Goal: Information Seeking & Learning: Learn about a topic

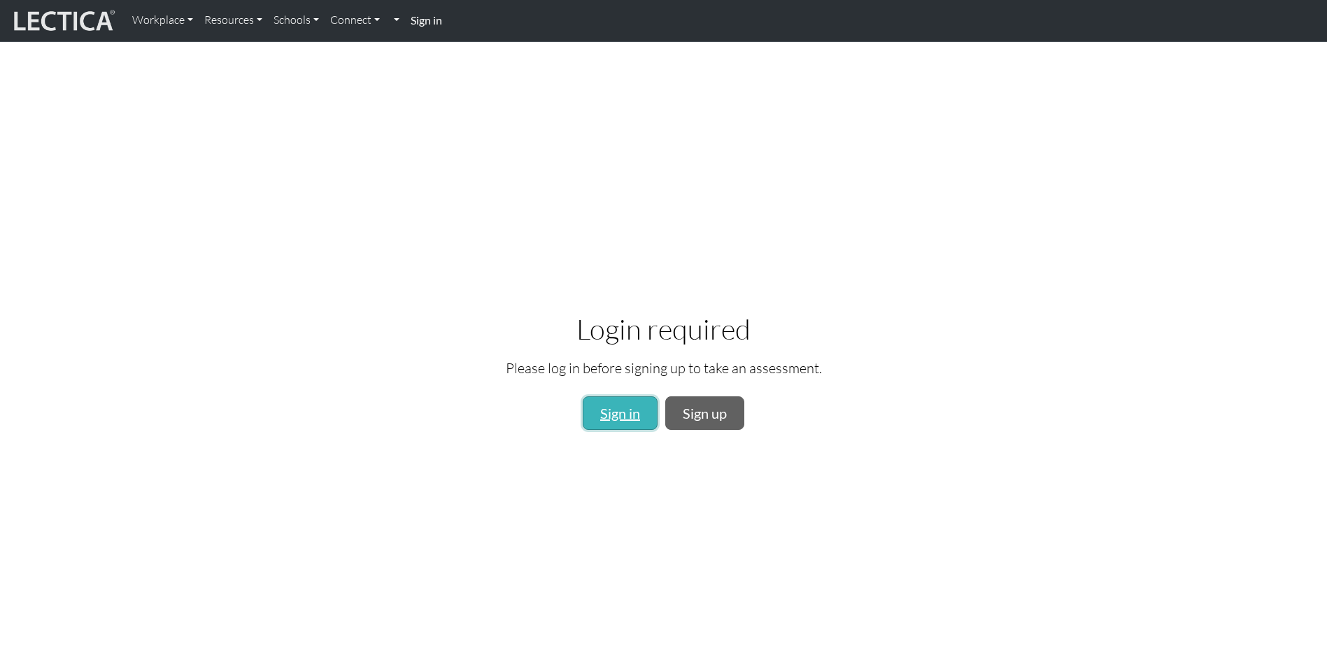
click at [603, 409] on link "Sign in" at bounding box center [620, 413] width 75 height 34
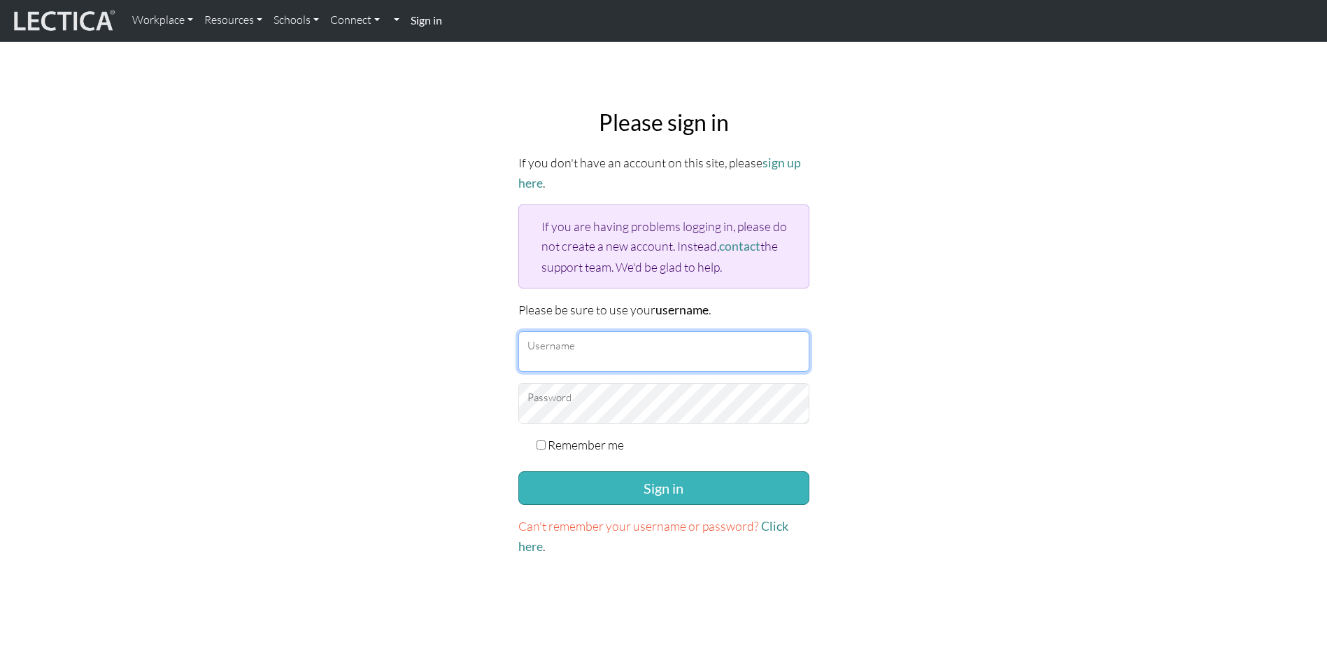
type input "mlangley465@credithuman.com"
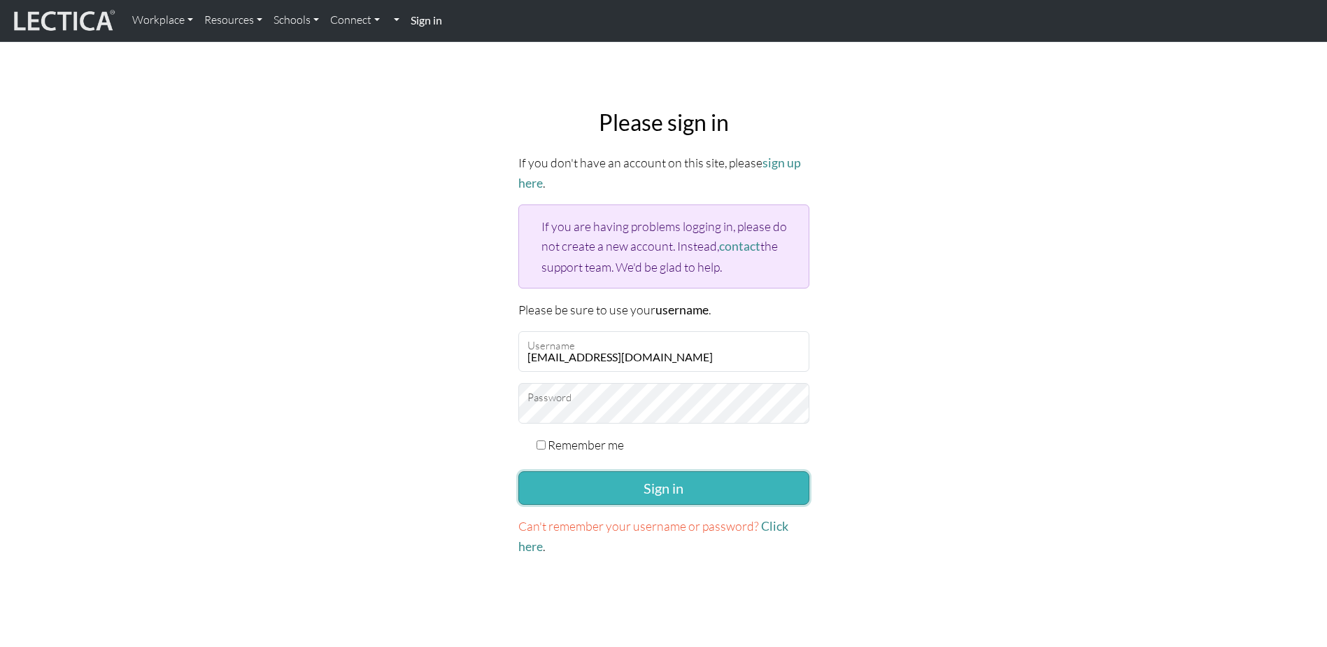
click at [673, 478] on button "Sign in" at bounding box center [664, 488] width 291 height 34
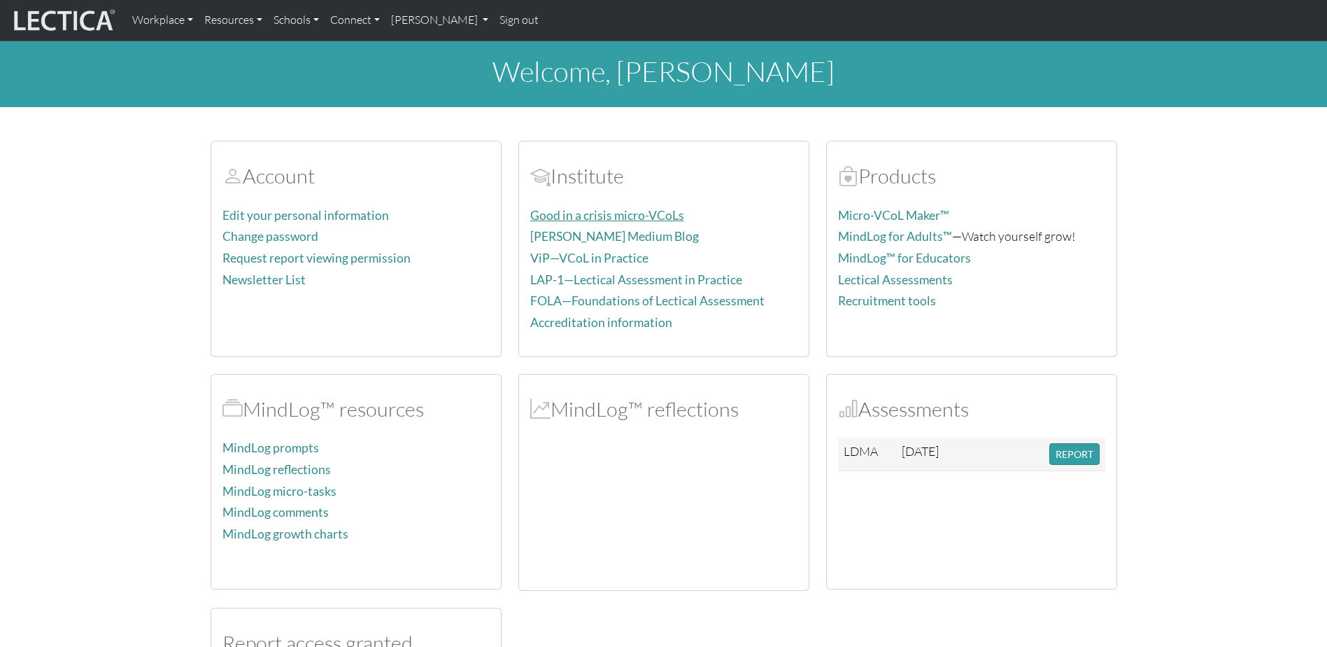
click at [587, 213] on link "Good in a crisis micro-VCoLs" at bounding box center [607, 215] width 154 height 15
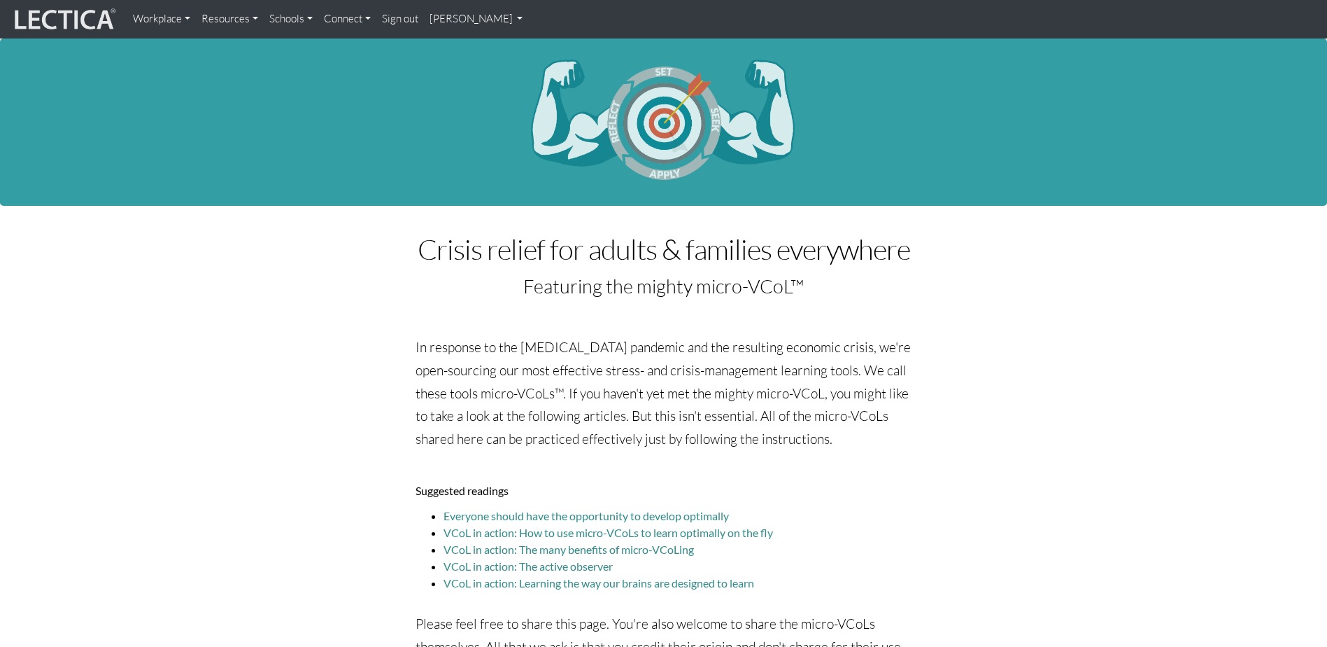
click at [475, 20] on link "[PERSON_NAME]" at bounding box center [476, 19] width 105 height 27
click at [474, 48] on link "My Profile" at bounding box center [495, 51] width 112 height 17
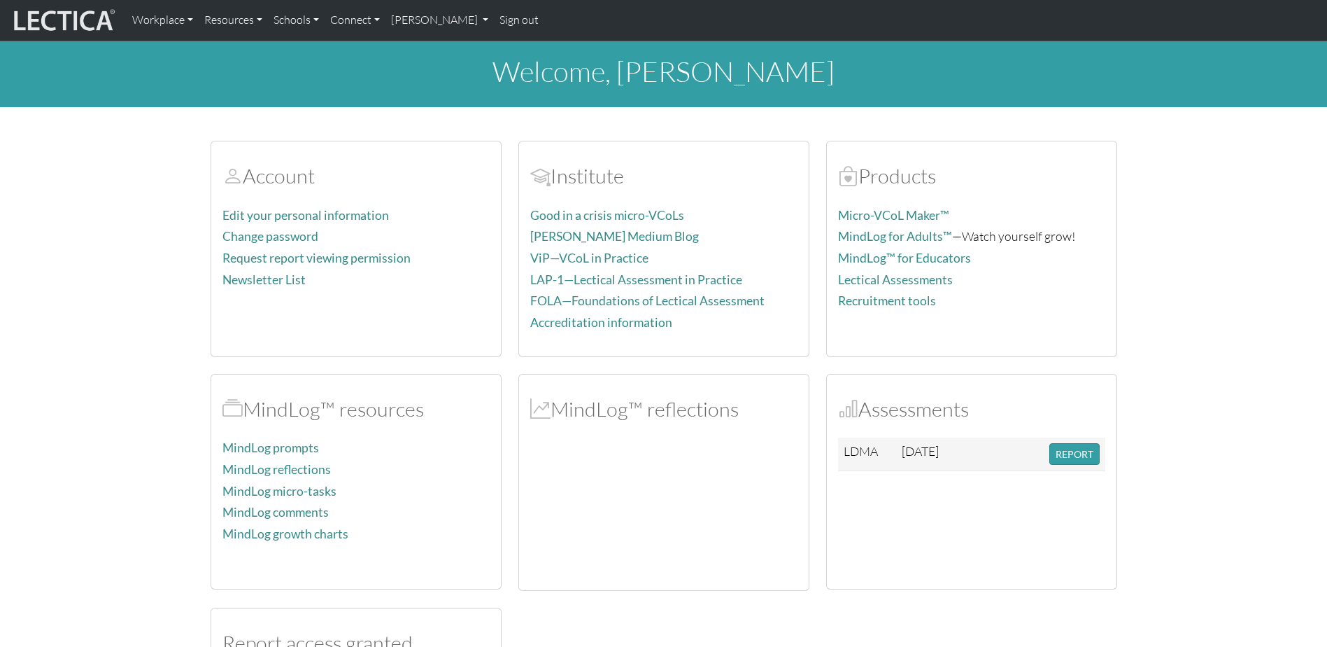
click at [283, 174] on h2 "Account" at bounding box center [356, 176] width 267 height 24
click at [1067, 449] on button "REPORT" at bounding box center [1075, 454] width 50 height 22
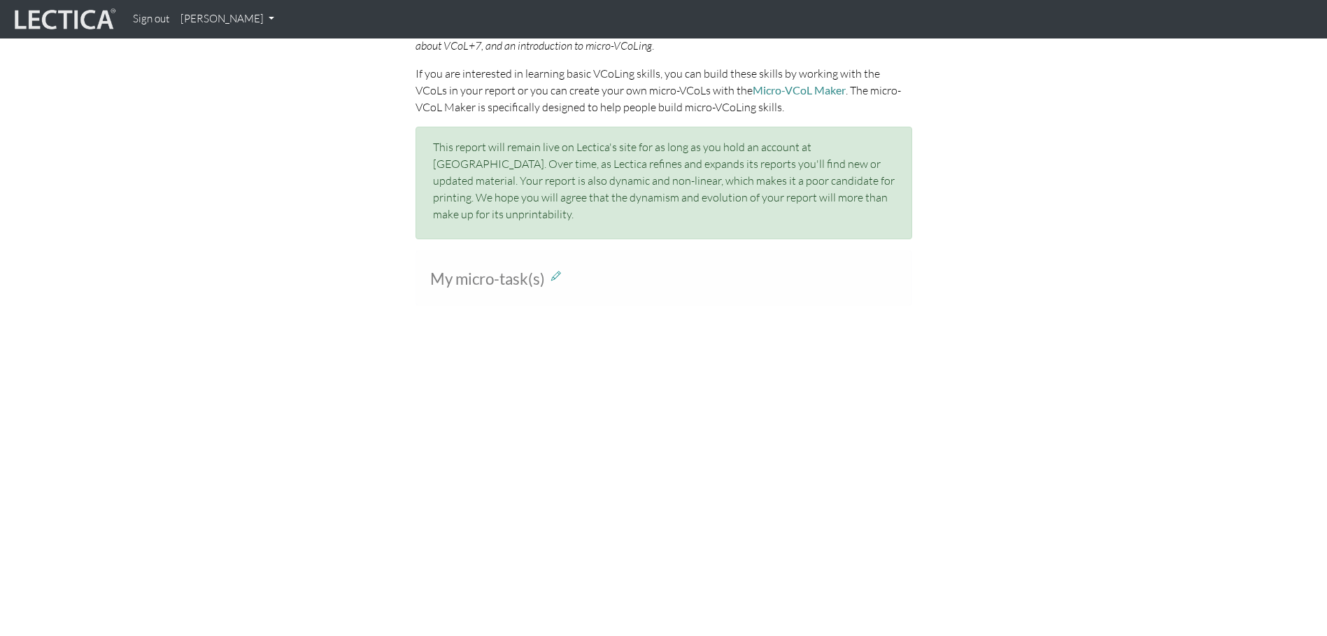
scroll to position [980, 0]
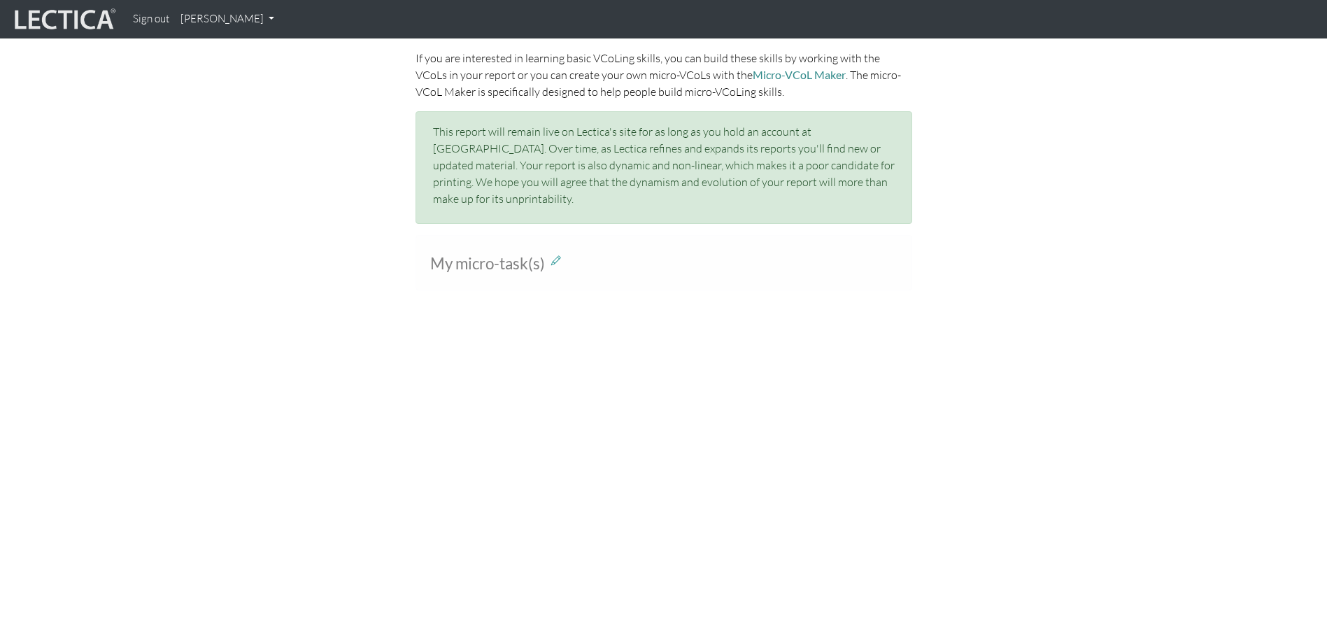
click at [472, 254] on span "My micro-task(s)" at bounding box center [487, 263] width 115 height 19
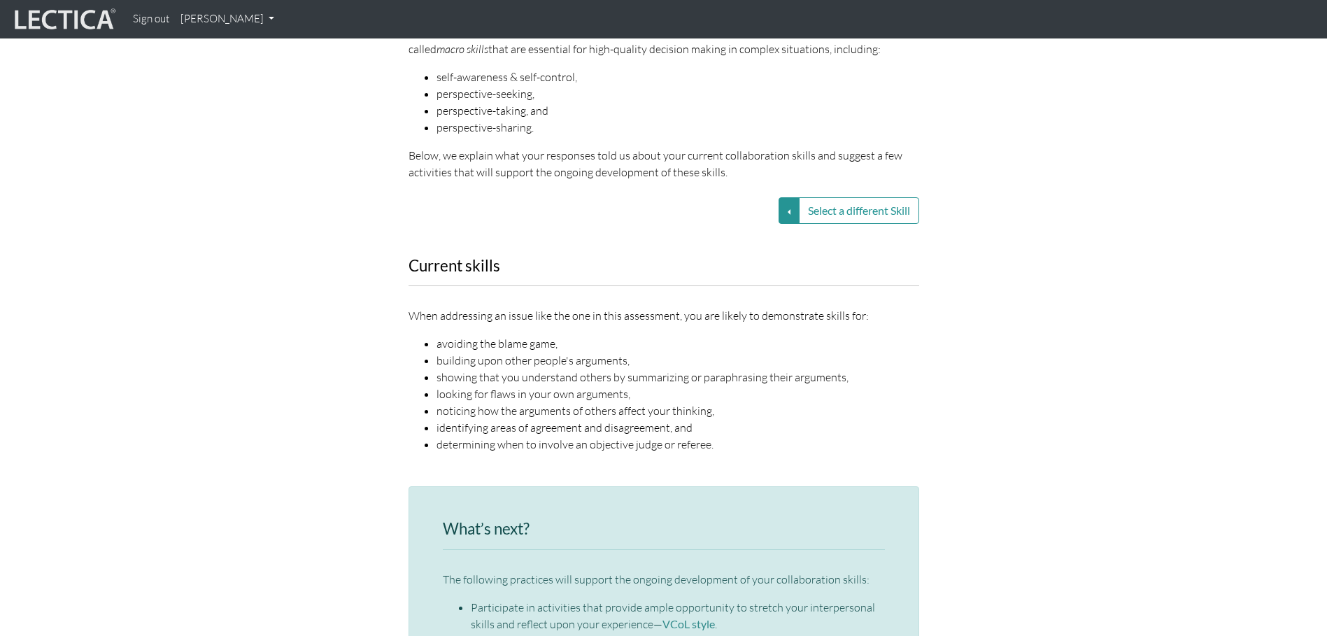
scroll to position [1819, 0]
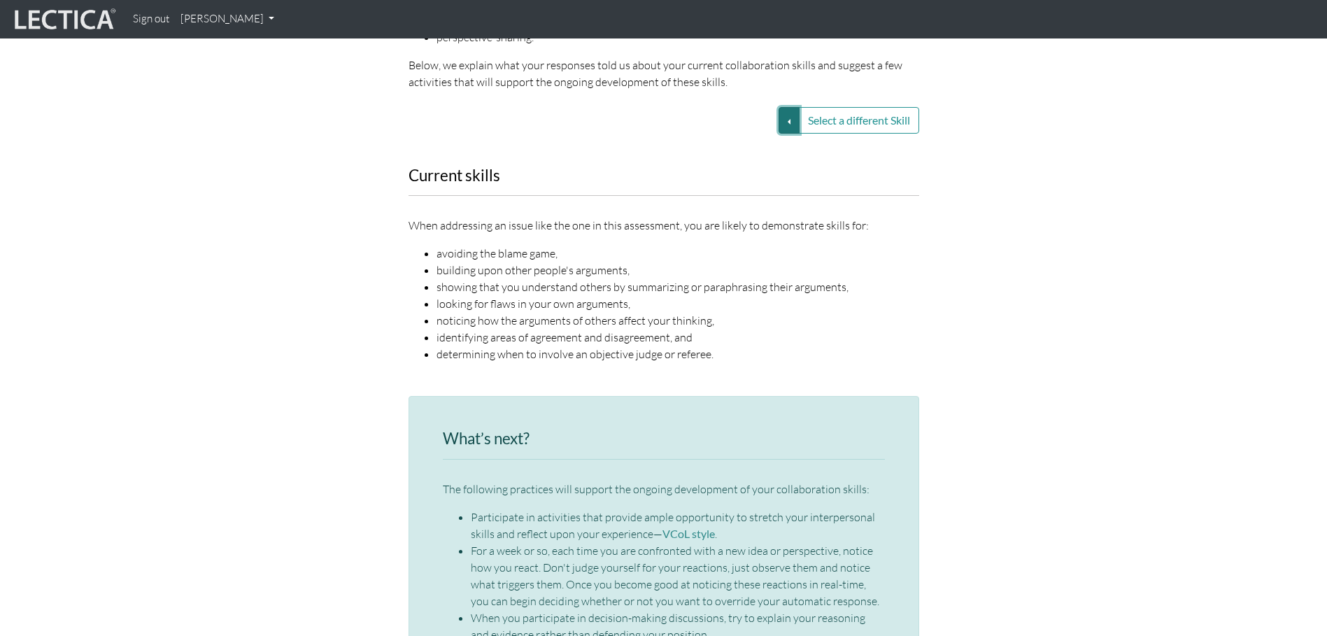
click at [787, 107] on button "Select a different Skill" at bounding box center [789, 120] width 21 height 27
click at [699, 113] on link "VUCA—Collaborative capacity" at bounding box center [690, 121] width 150 height 16
click at [781, 107] on button "Select a different Skill" at bounding box center [789, 120] width 21 height 27
click at [723, 113] on link "VUCA—Collaborative capacity" at bounding box center [690, 121] width 150 height 16
click at [809, 107] on button "Select a different Skill" at bounding box center [859, 120] width 120 height 27
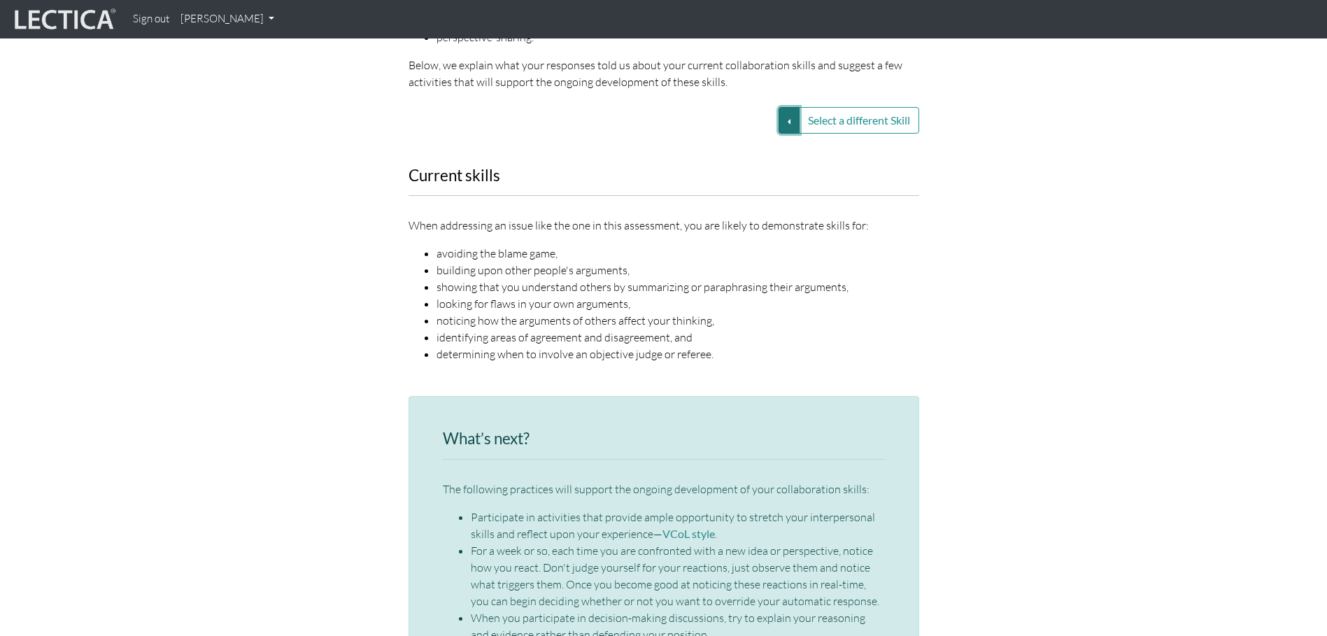
click at [784, 107] on button "Select a different Skill" at bounding box center [789, 120] width 21 height 27
click at [733, 113] on link "VUCA—Collaborative capacity" at bounding box center [690, 121] width 150 height 16
click at [733, 107] on div "Select a different Skill VUCA—Collaborative capacity VUCA—Contextual thinking V…" at bounding box center [664, 120] width 532 height 27
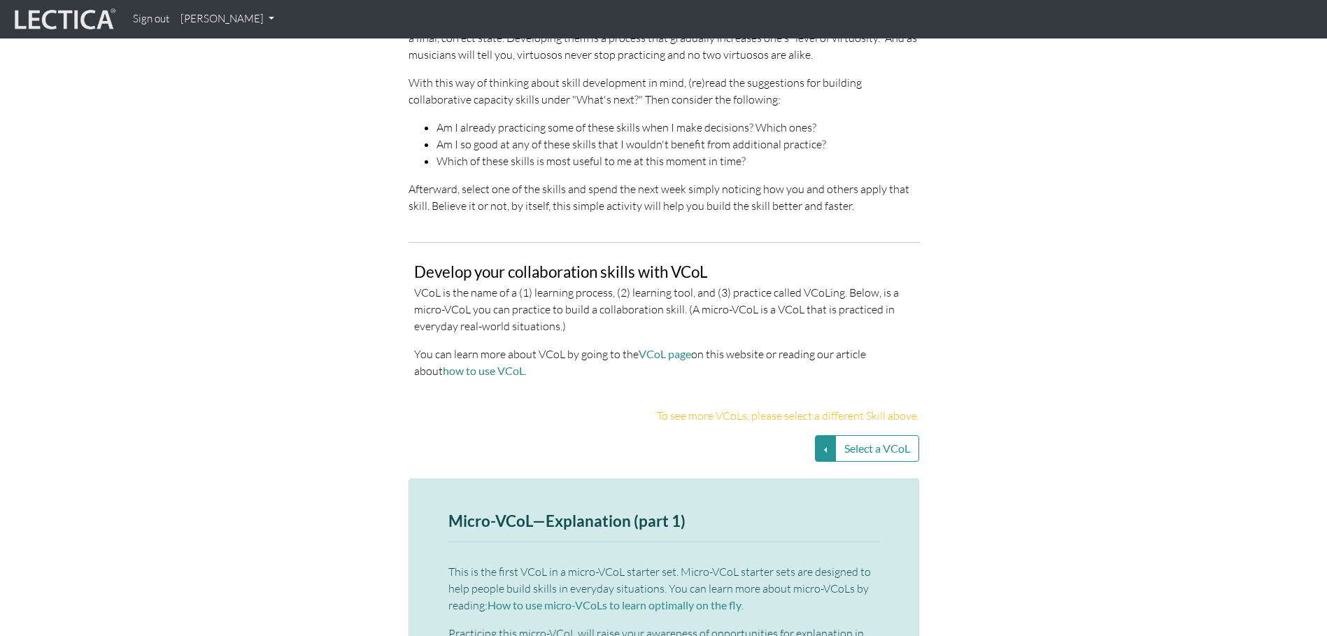
scroll to position [2843, 0]
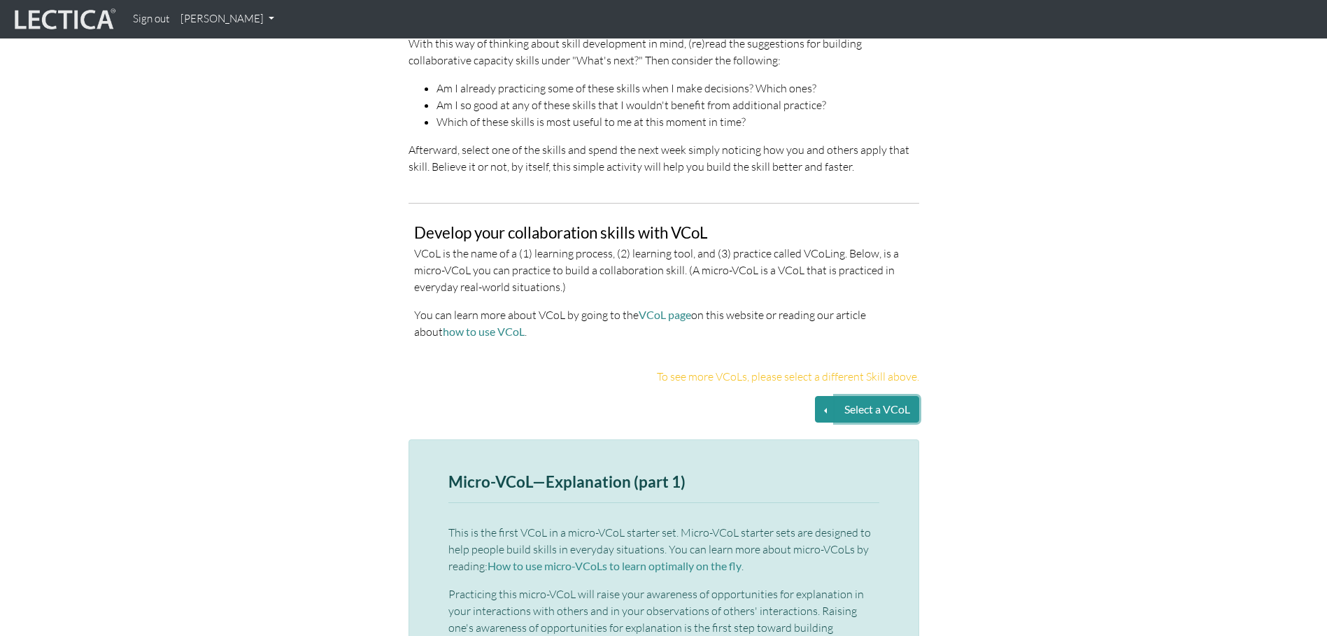
click at [872, 401] on button "Select a VCoL" at bounding box center [878, 409] width 84 height 27
click at [825, 396] on button "Select a VCoL" at bounding box center [825, 409] width 21 height 27
click at [757, 402] on link "Explanation (SS1)" at bounding box center [745, 410] width 112 height 16
click at [863, 397] on button "Select a VCoL" at bounding box center [878, 409] width 84 height 27
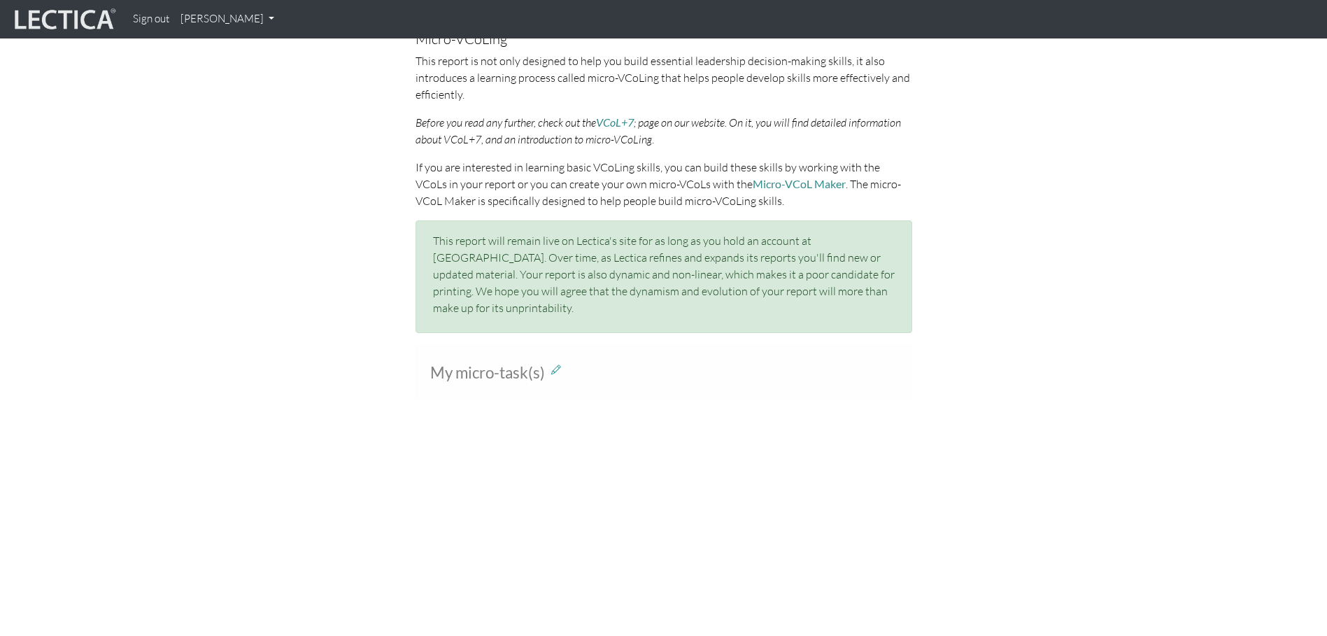
scroll to position [980, 0]
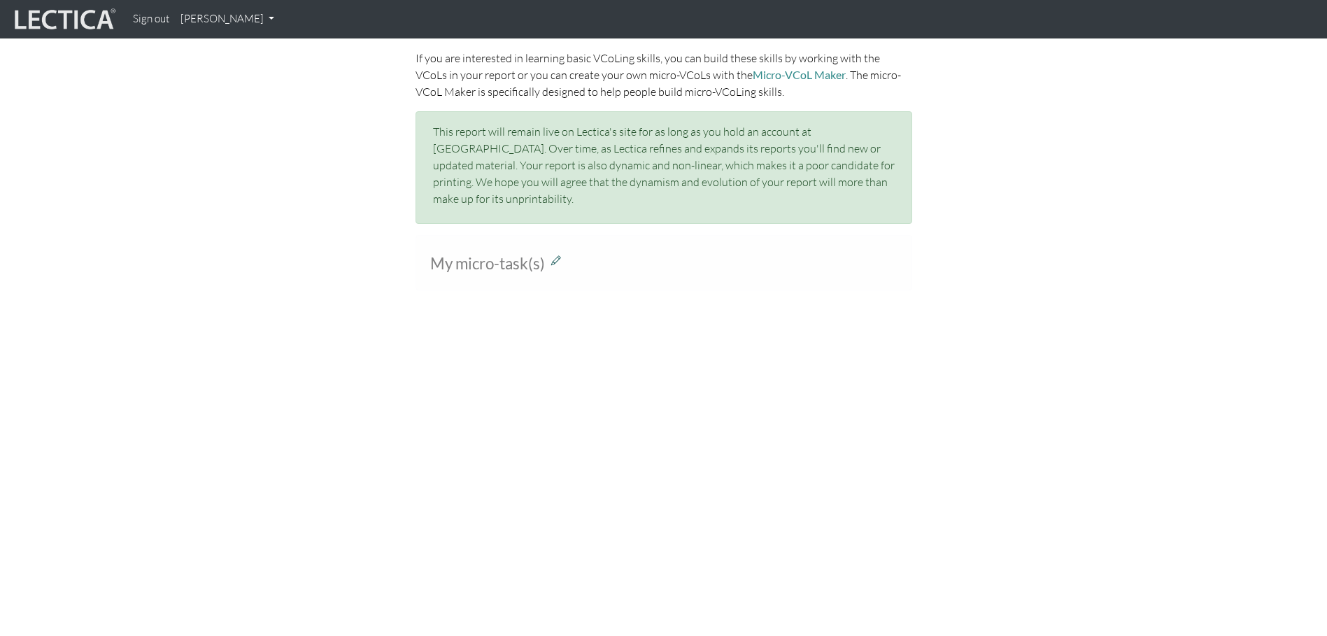
click at [558, 254] on icon at bounding box center [556, 260] width 10 height 12
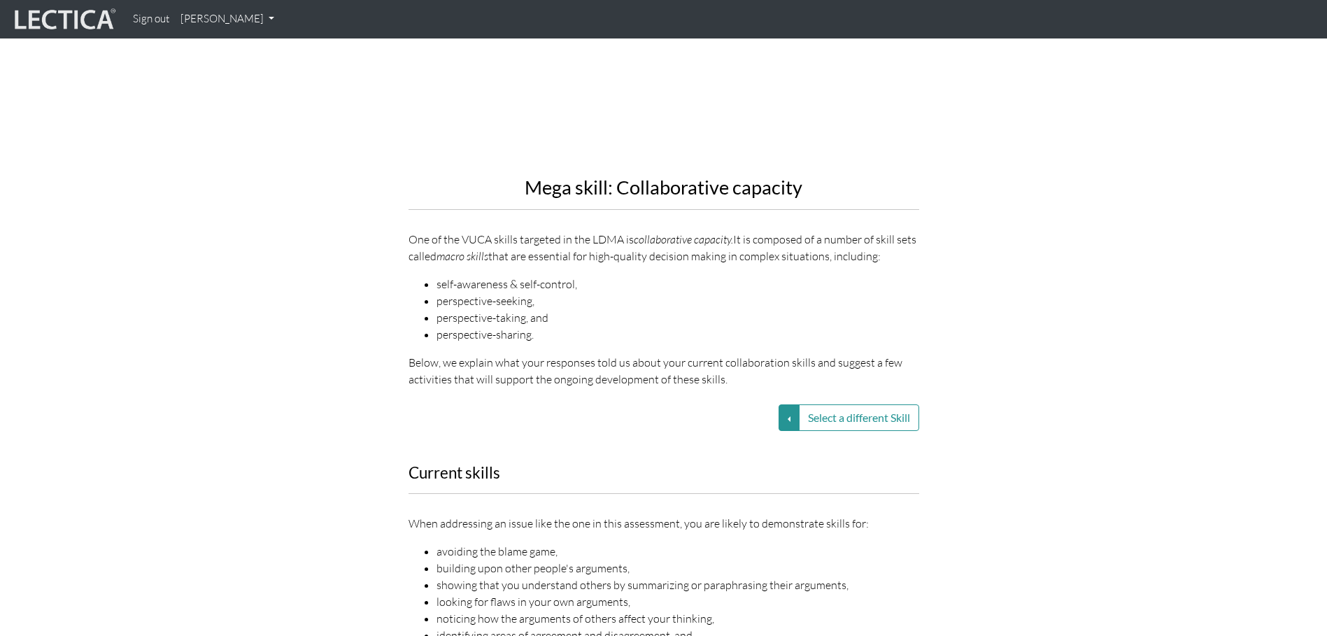
scroll to position [1749, 0]
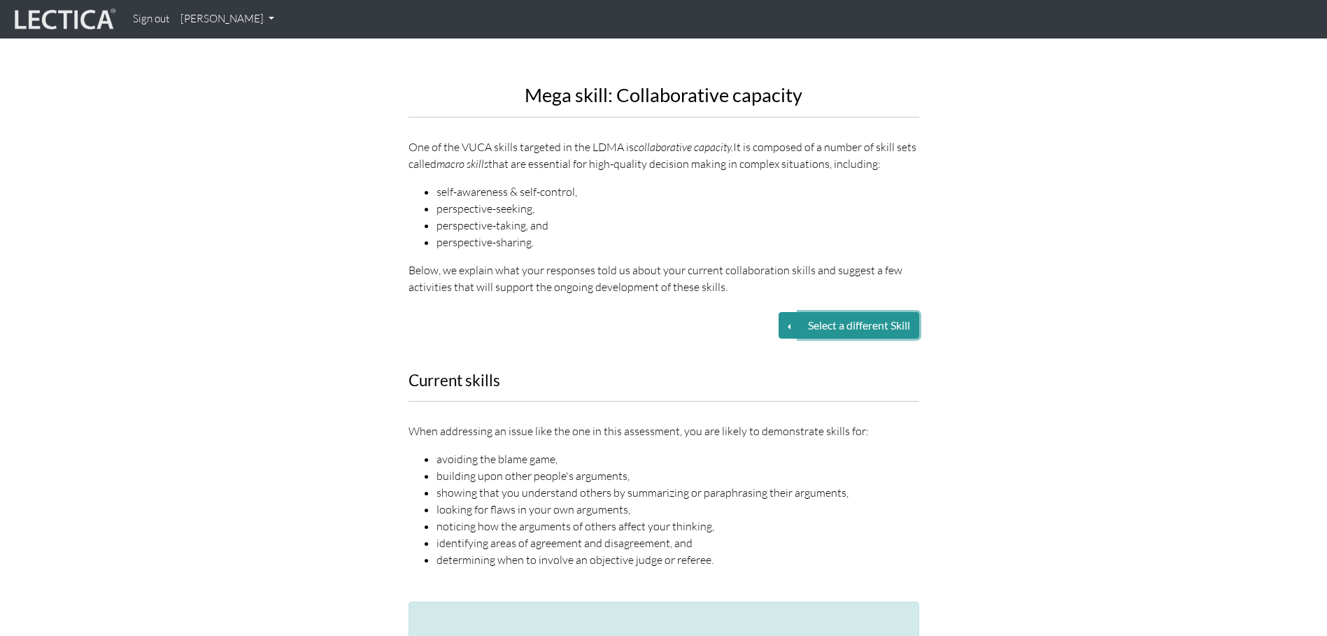
click at [824, 312] on button "Select a different Skill" at bounding box center [859, 325] width 120 height 27
click at [782, 312] on button "Select a different Skill" at bounding box center [789, 325] width 21 height 27
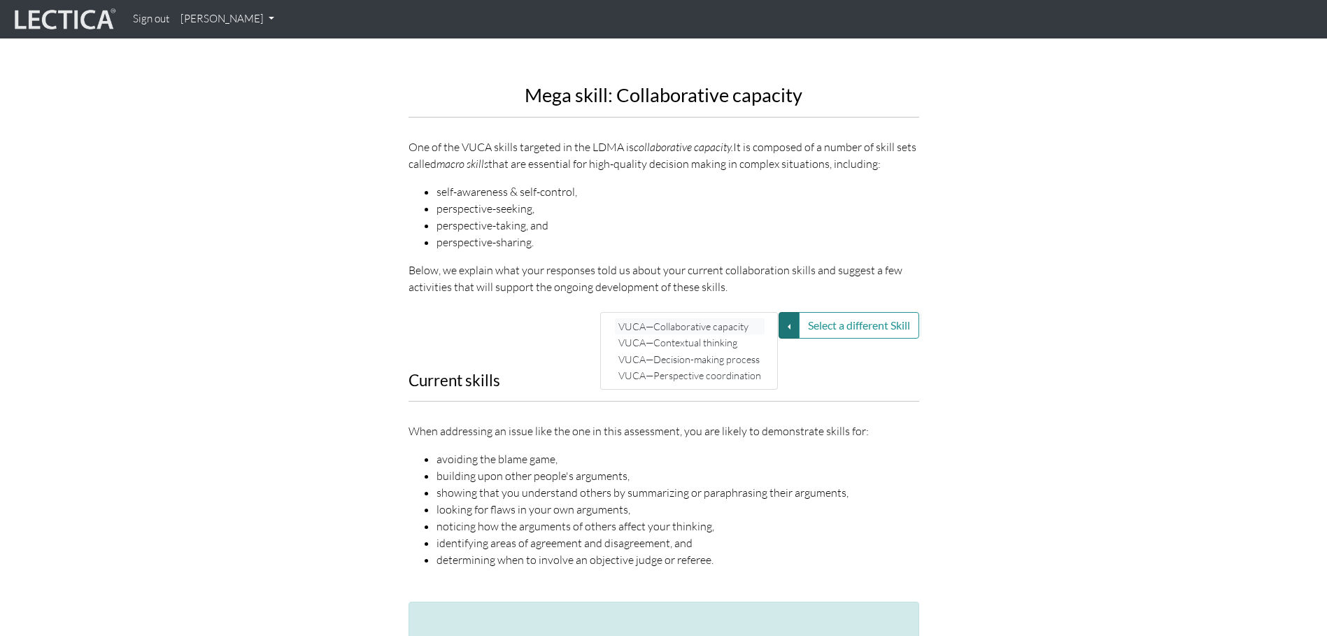
click at [726, 318] on link "VUCA—Collaborative capacity" at bounding box center [690, 326] width 150 height 16
click at [726, 312] on div "Select a different Skill VUCA—Collaborative capacity VUCA—Contextual thinking V…" at bounding box center [664, 325] width 532 height 27
drag, startPoint x: 726, startPoint y: 312, endPoint x: 789, endPoint y: 307, distance: 63.2
click at [789, 312] on button "Select a different Skill" at bounding box center [789, 325] width 21 height 27
click at [707, 334] on link "VUCA—Contextual thinking" at bounding box center [690, 342] width 150 height 16
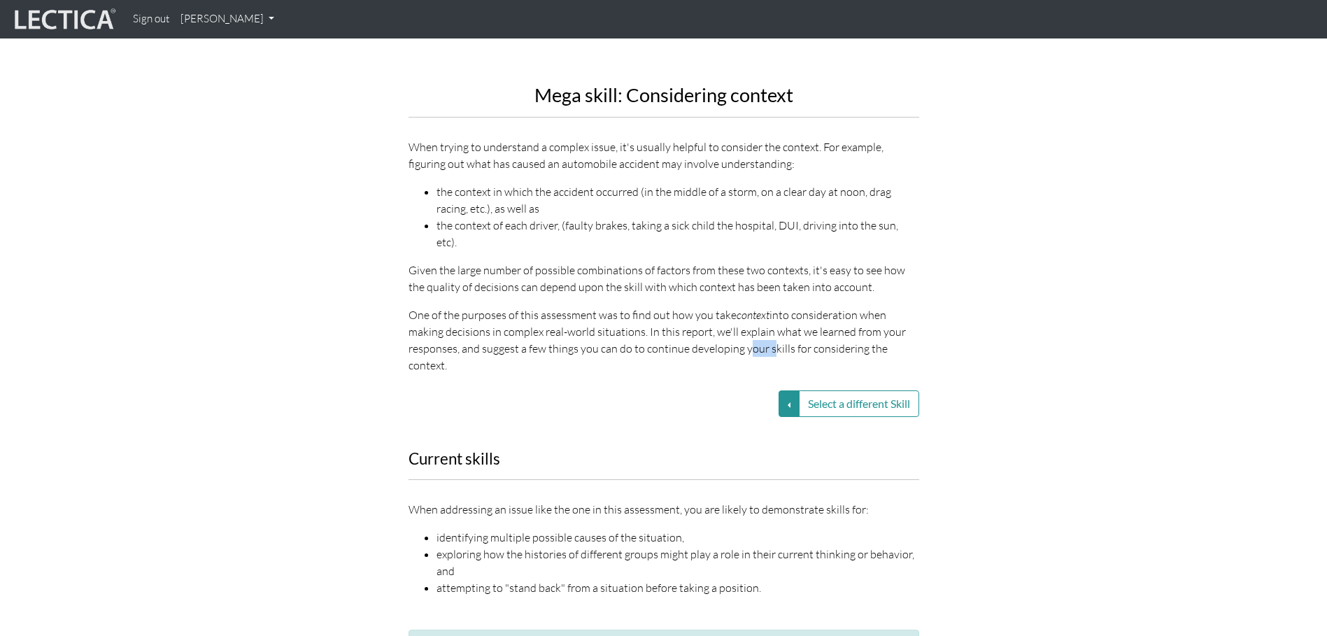
click at [707, 321] on p "One of the purposes of this assessment was to find out how you take context int…" at bounding box center [664, 340] width 511 height 67
drag, startPoint x: 707, startPoint y: 321, endPoint x: 782, endPoint y: 353, distance: 81.8
click at [782, 390] on button "Select a different Skill" at bounding box center [789, 403] width 21 height 27
click at [713, 430] on link "VUCA—Decision-making process" at bounding box center [690, 438] width 150 height 16
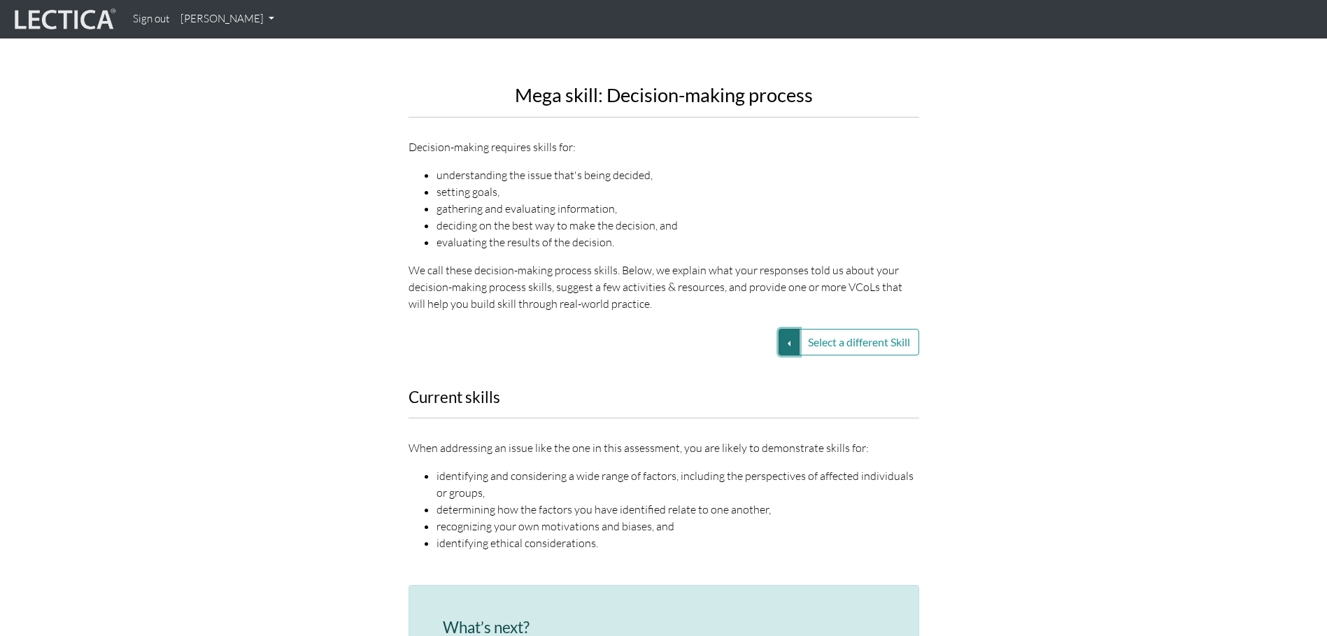
click at [786, 329] on button "Select a different Skill" at bounding box center [789, 342] width 21 height 27
click at [698, 335] on link "VUCA—Collaborative capacity" at bounding box center [690, 343] width 150 height 16
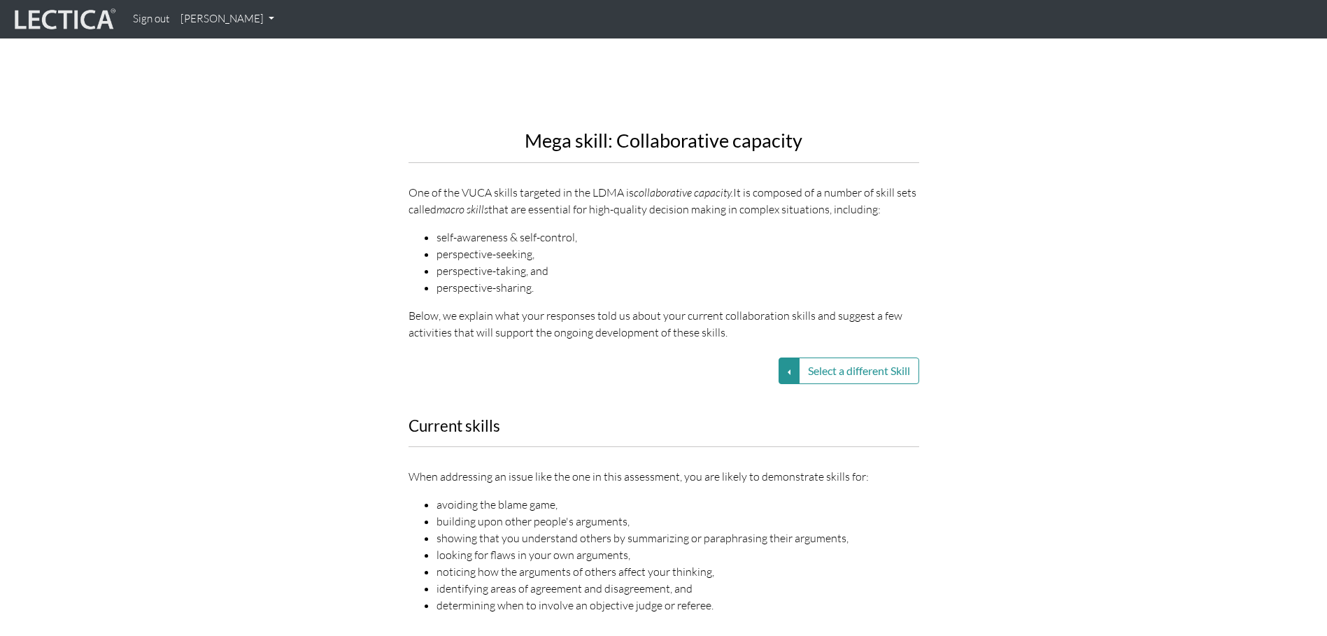
scroll to position [1679, 0]
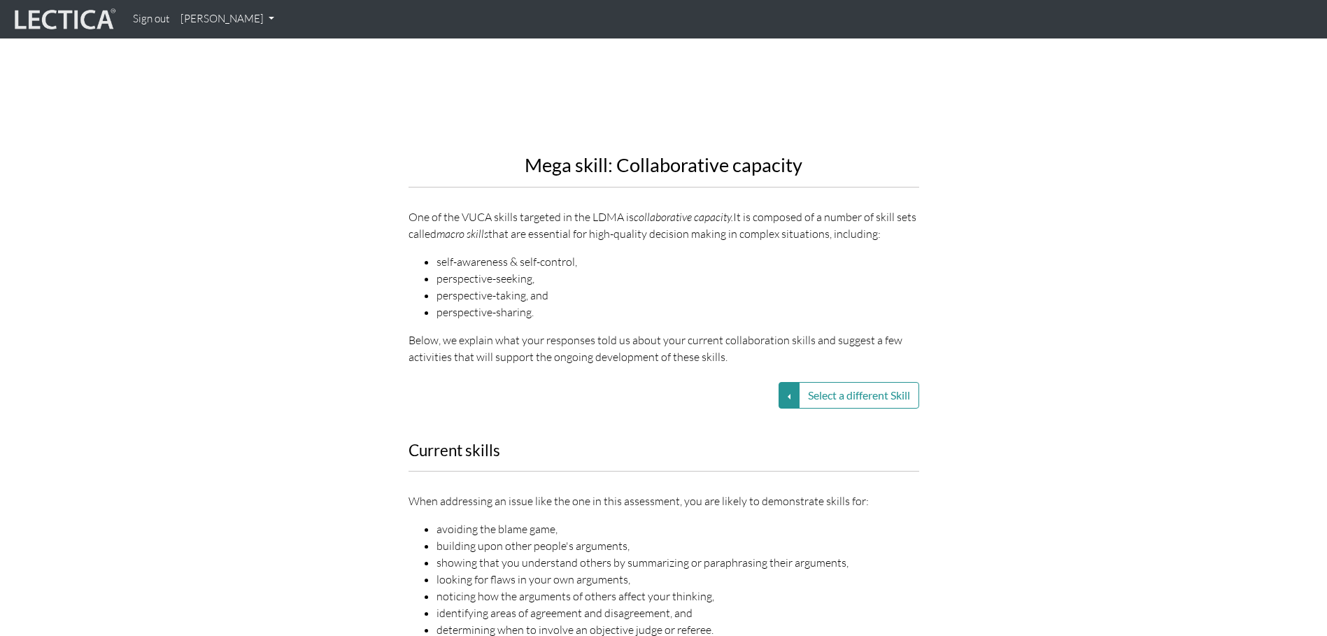
click at [471, 253] on li "self-awareness & self-control," at bounding box center [678, 261] width 483 height 17
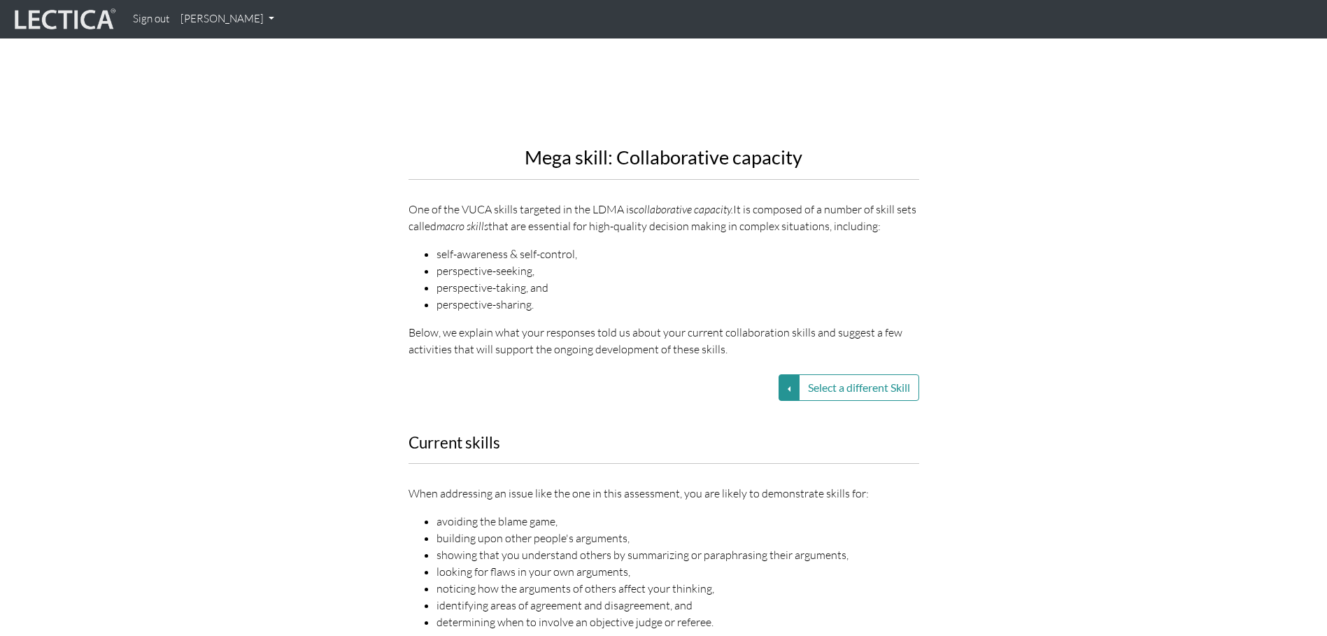
scroll to position [1749, 0]
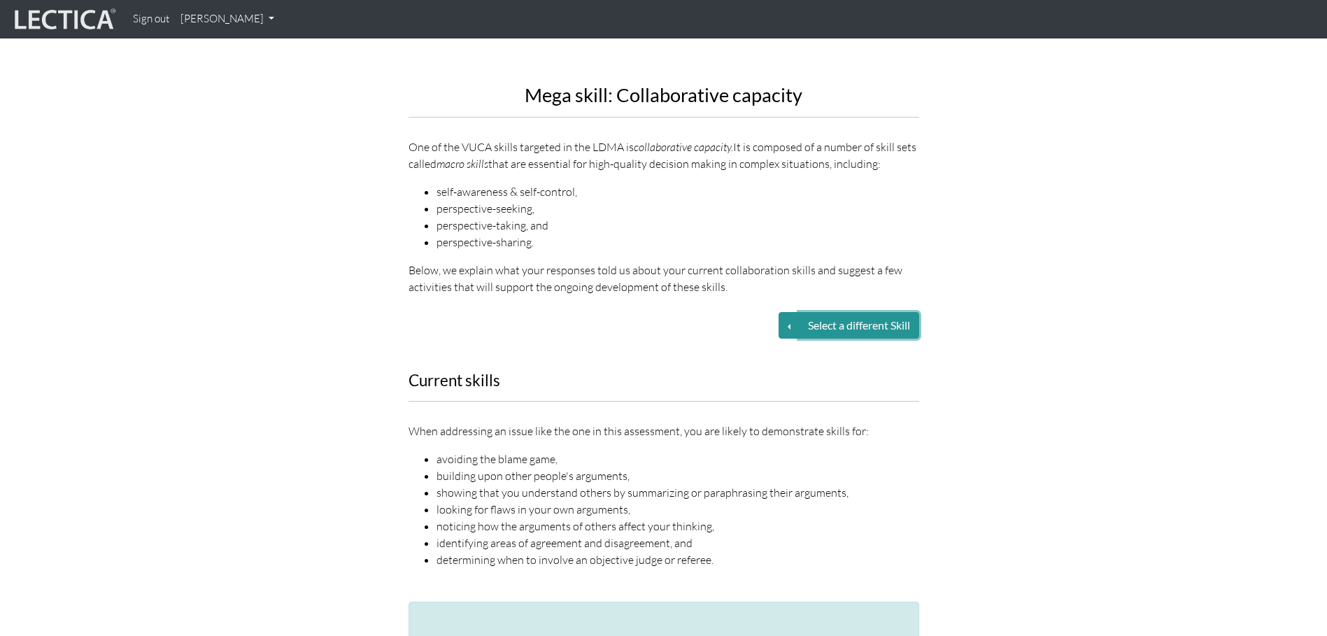
click at [833, 312] on button "Select a different Skill" at bounding box center [859, 325] width 120 height 27
click at [794, 312] on button "Select a different Skill" at bounding box center [789, 325] width 21 height 27
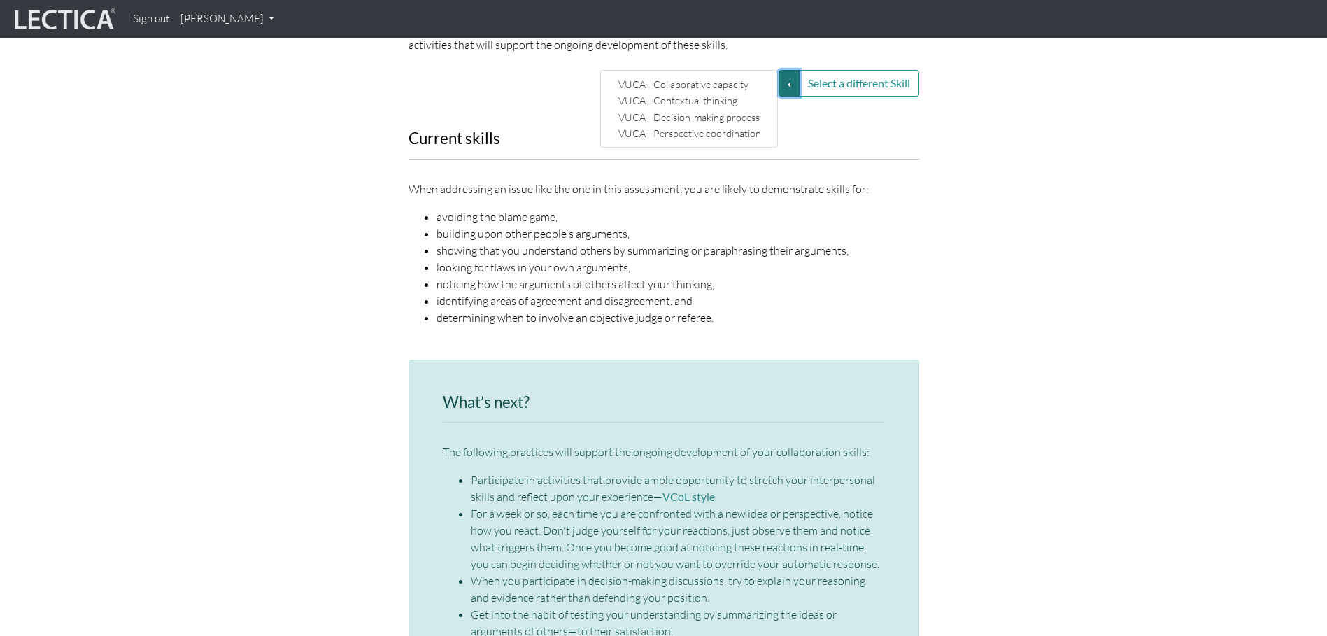
scroll to position [1959, 0]
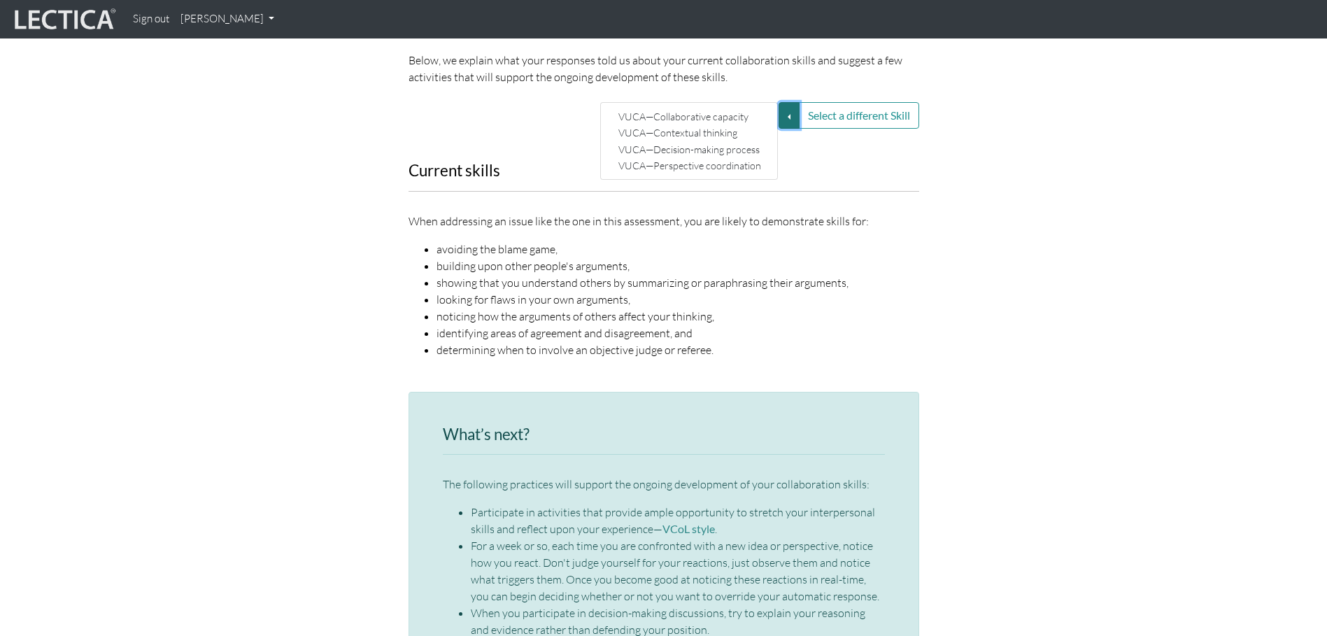
click at [783, 102] on button "Select a different Skill" at bounding box center [789, 115] width 21 height 27
click at [694, 108] on link "VUCA—Collaborative capacity" at bounding box center [690, 116] width 150 height 16
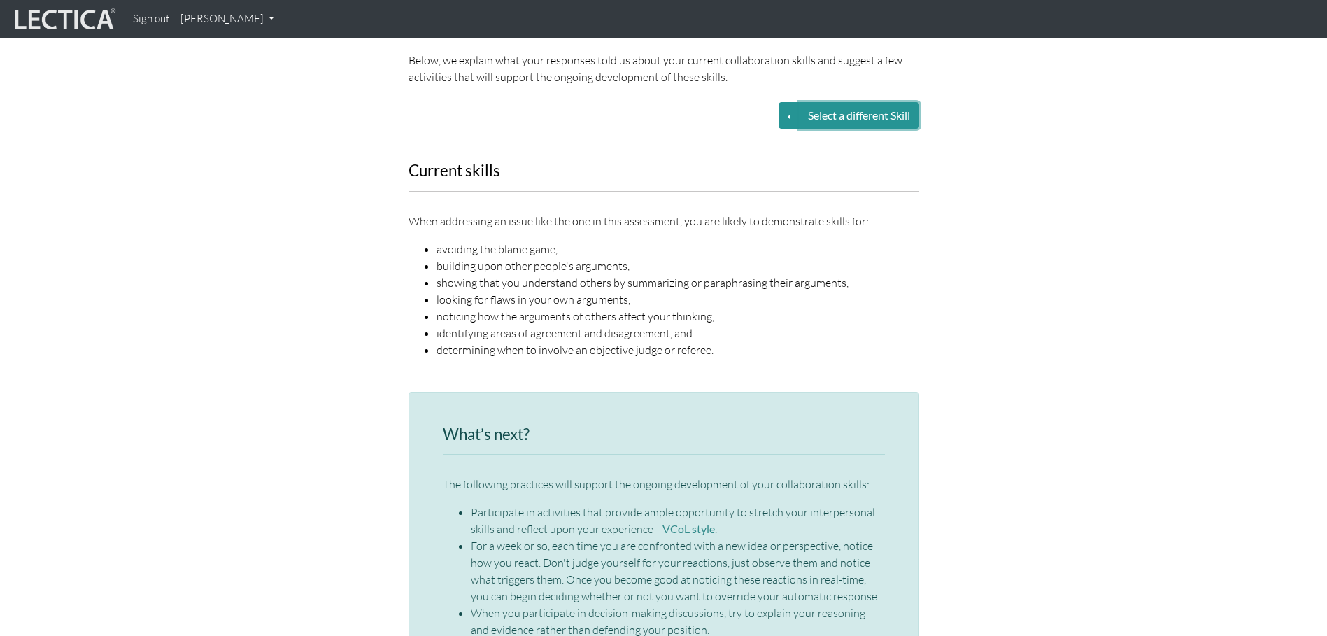
click at [822, 102] on button "Select a different Skill" at bounding box center [859, 115] width 120 height 27
click at [834, 106] on button "Select a different Skill" at bounding box center [859, 115] width 120 height 27
click at [785, 103] on button "Select a different Skill" at bounding box center [789, 115] width 21 height 27
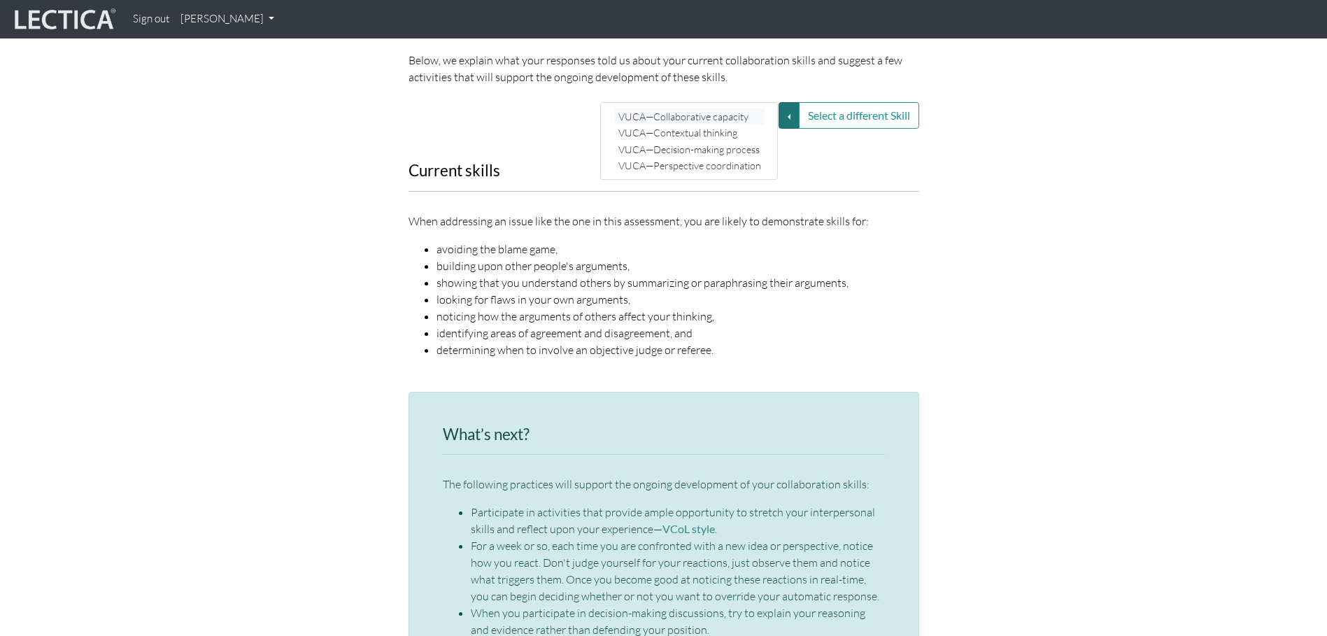
click at [729, 108] on link "VUCA—Collaborative capacity" at bounding box center [690, 116] width 150 height 16
click at [729, 103] on div "Select a different Skill VUCA—Collaborative capacity VUCA—Contextual thinking V…" at bounding box center [664, 115] width 532 height 27
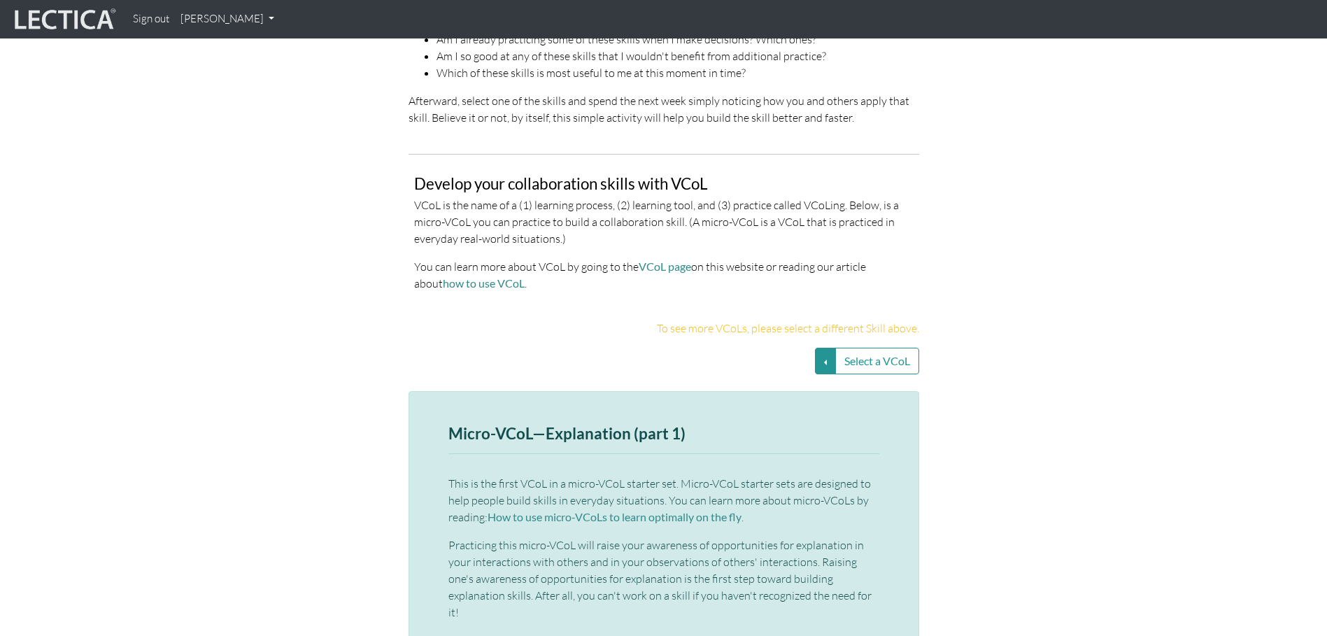
scroll to position [3079, 0]
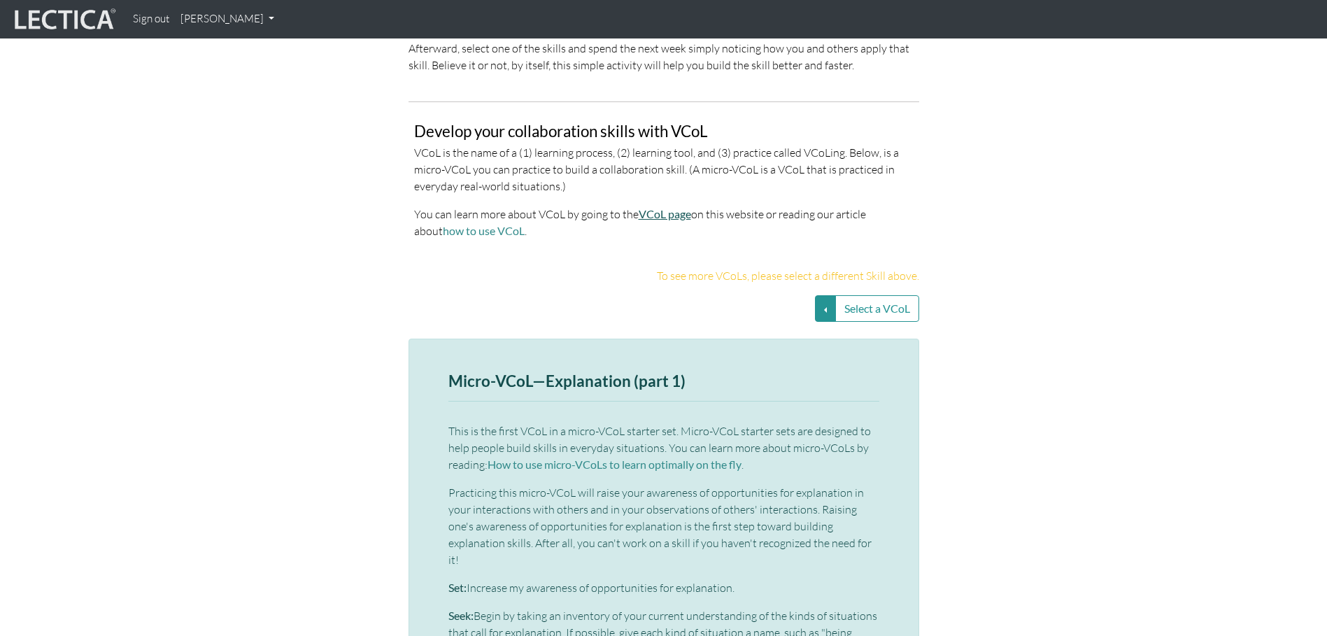
click at [677, 207] on link "VCoL page" at bounding box center [665, 213] width 52 height 13
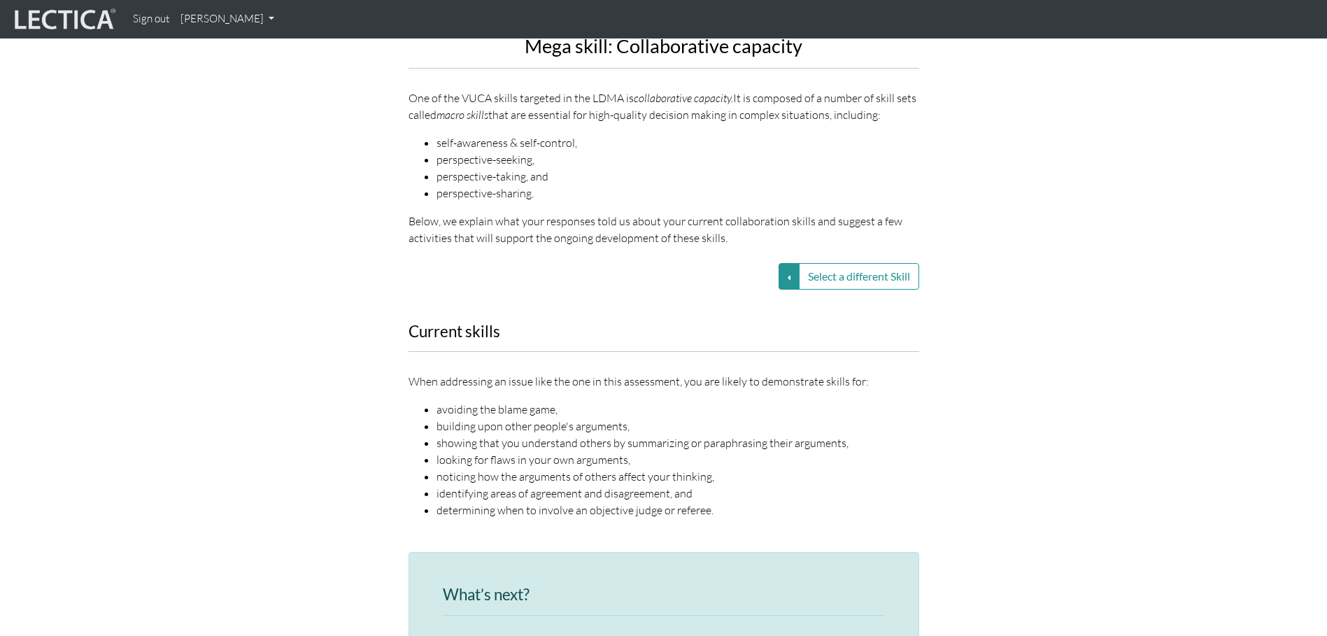
scroll to position [1679, 0]
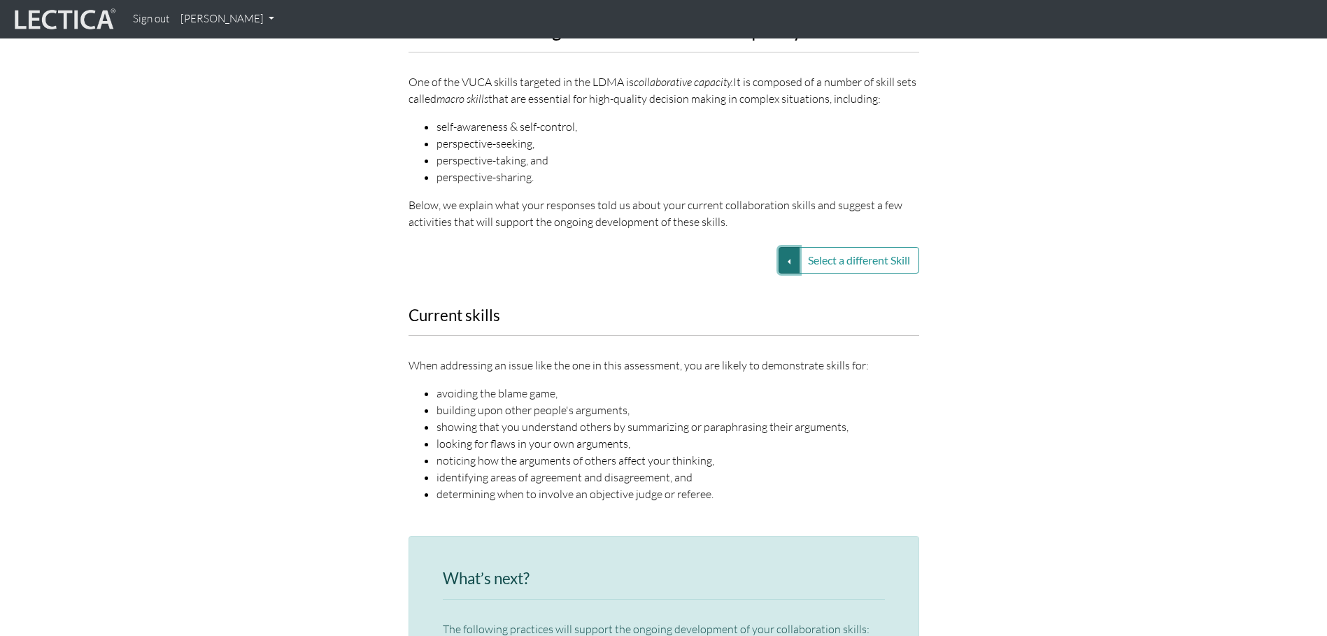
click at [796, 247] on button "Select a different Skill" at bounding box center [789, 260] width 21 height 27
click at [704, 269] on link "VUCA—Contextual thinking" at bounding box center [690, 277] width 150 height 16
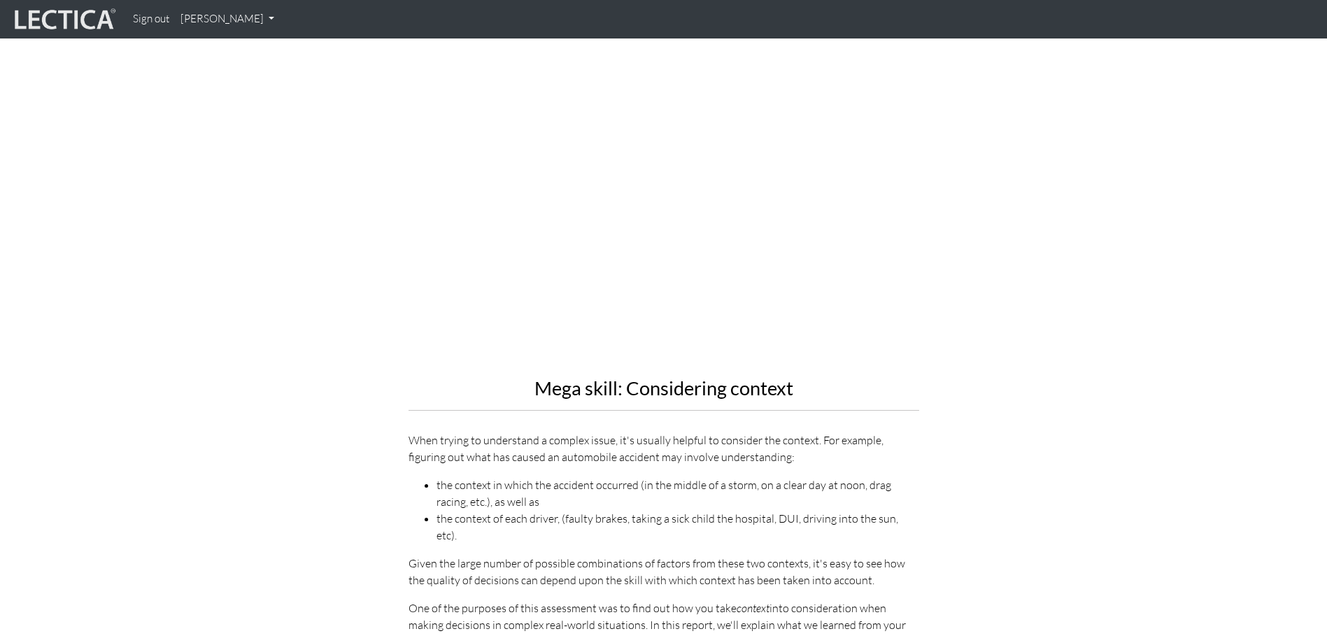
scroll to position [1470, 0]
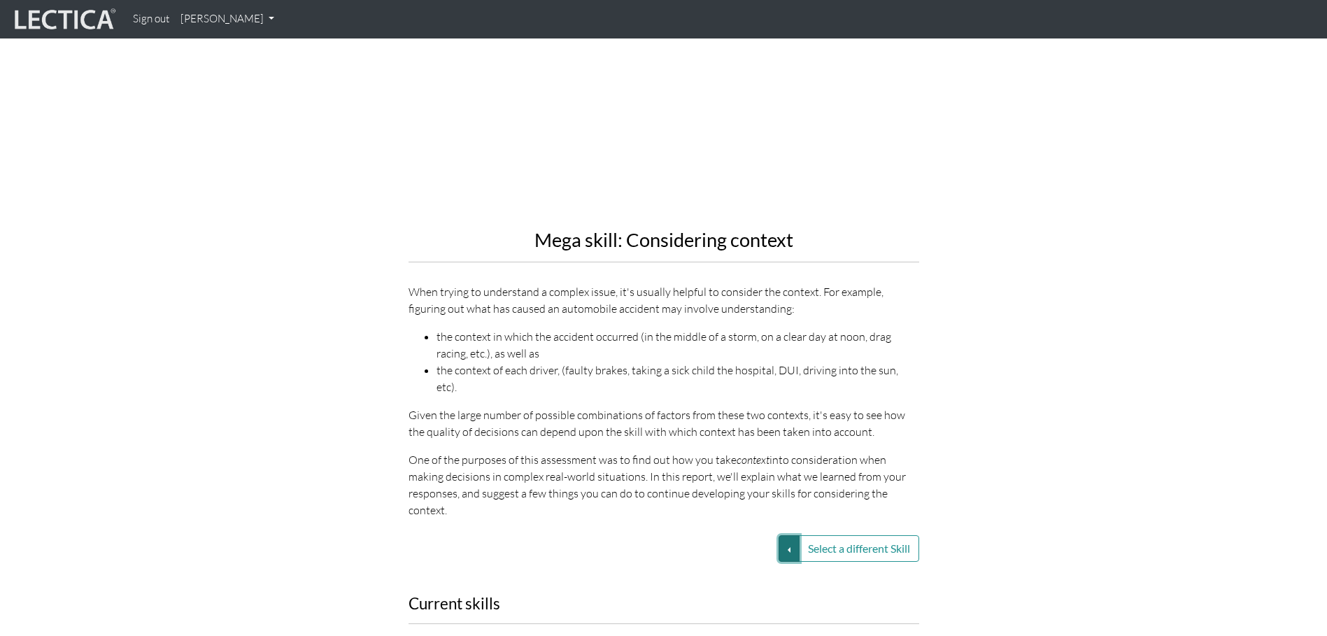
click at [791, 535] on button "Select a different Skill" at bounding box center [789, 548] width 21 height 27
click at [705, 558] on link "VUCA—Contextual thinking" at bounding box center [690, 566] width 150 height 16
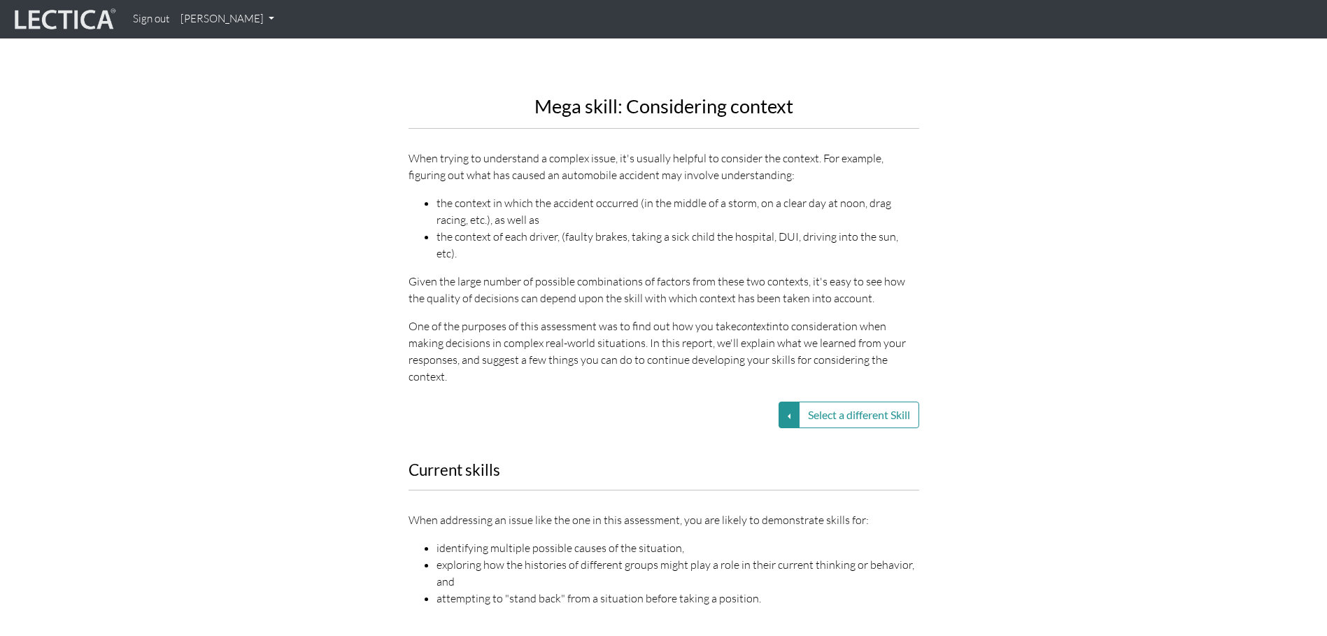
scroll to position [1610, 0]
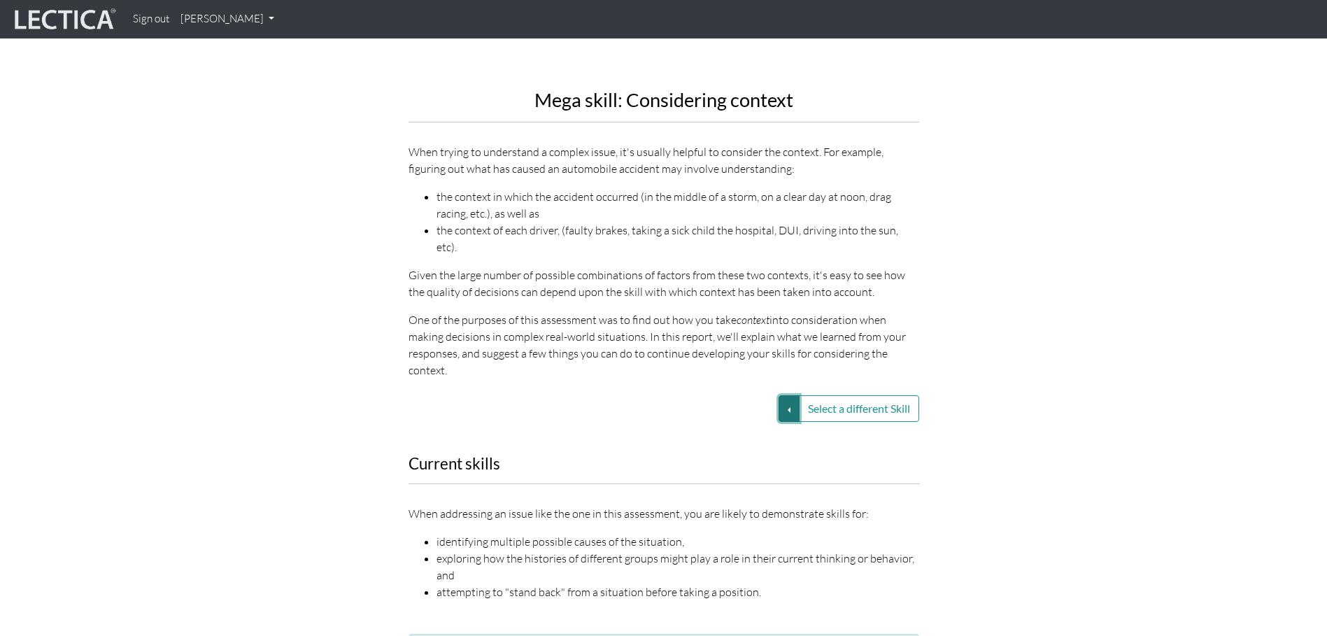
click at [788, 395] on button "Select a different Skill" at bounding box center [789, 408] width 21 height 27
click at [667, 418] on link "VUCA—Contextual thinking" at bounding box center [690, 426] width 150 height 16
click at [792, 395] on button "Select a different Skill" at bounding box center [789, 408] width 21 height 27
click at [705, 434] on link "VUCA—Decision-making process" at bounding box center [690, 442] width 150 height 16
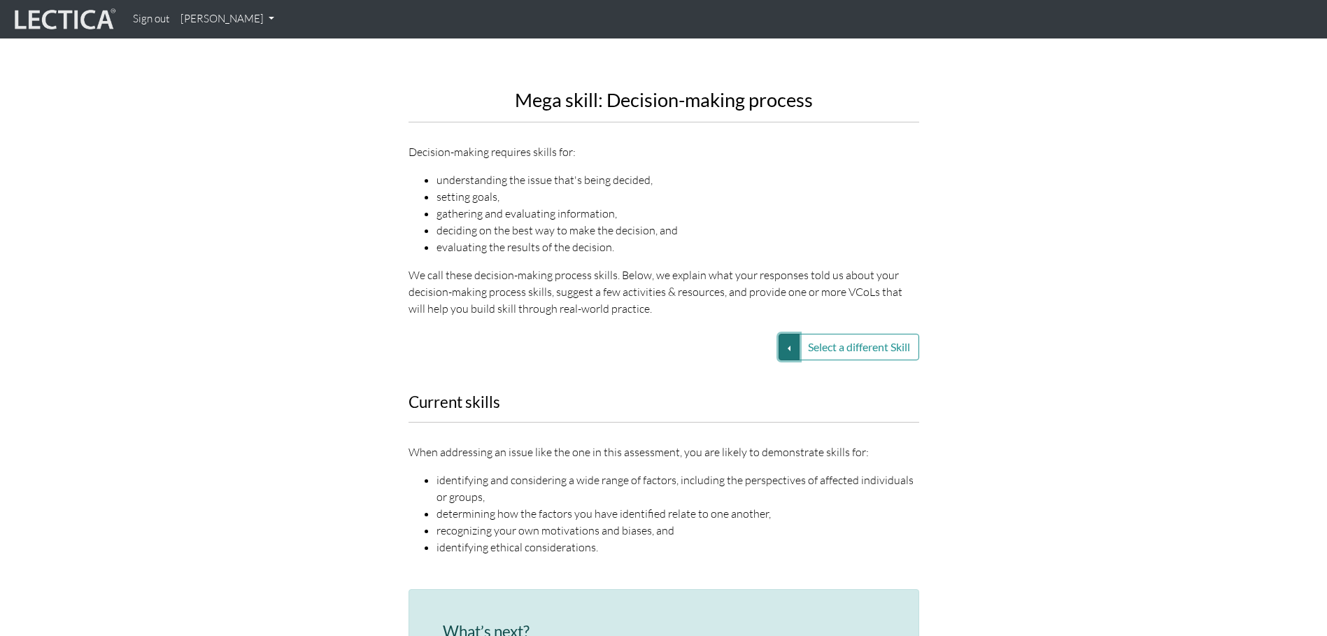
click at [784, 334] on button "Select a different Skill" at bounding box center [789, 347] width 21 height 27
click at [727, 356] on link "VUCA—Contextual thinking" at bounding box center [690, 364] width 150 height 16
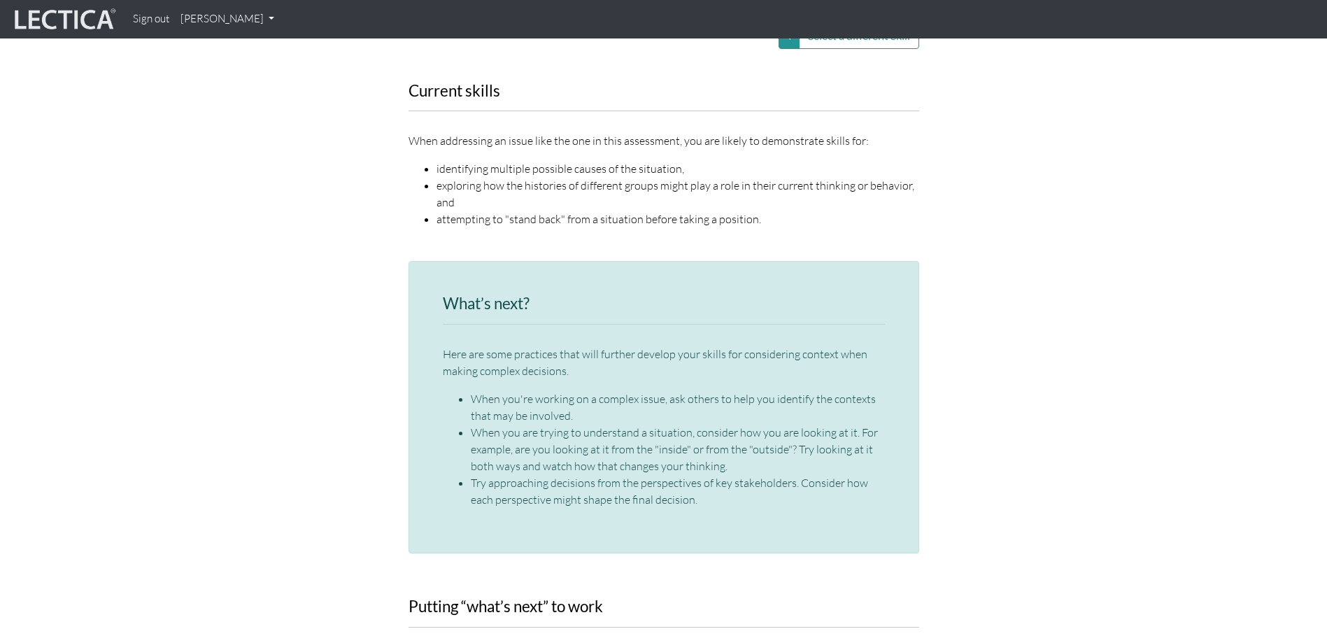
scroll to position [1959, 0]
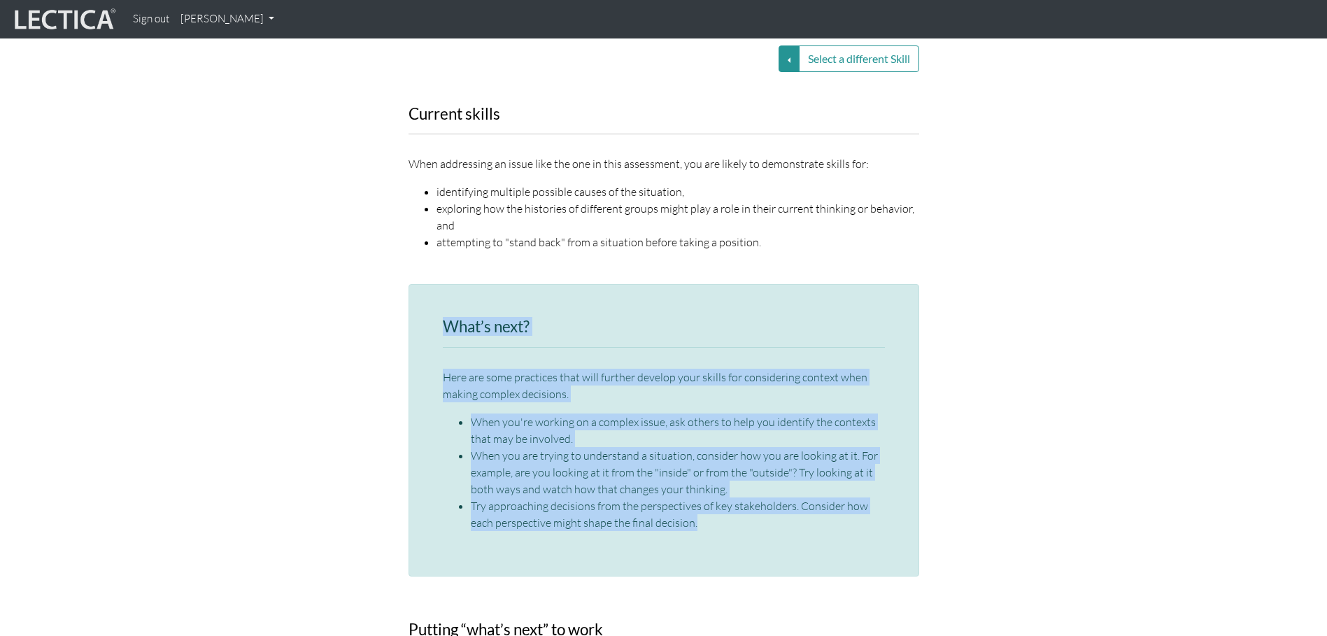
drag, startPoint x: 445, startPoint y: 276, endPoint x: 882, endPoint y: 518, distance: 499.6
click at [882, 518] on div "What’s next? Here are some practices that will further develop your skills for …" at bounding box center [664, 430] width 511 height 293
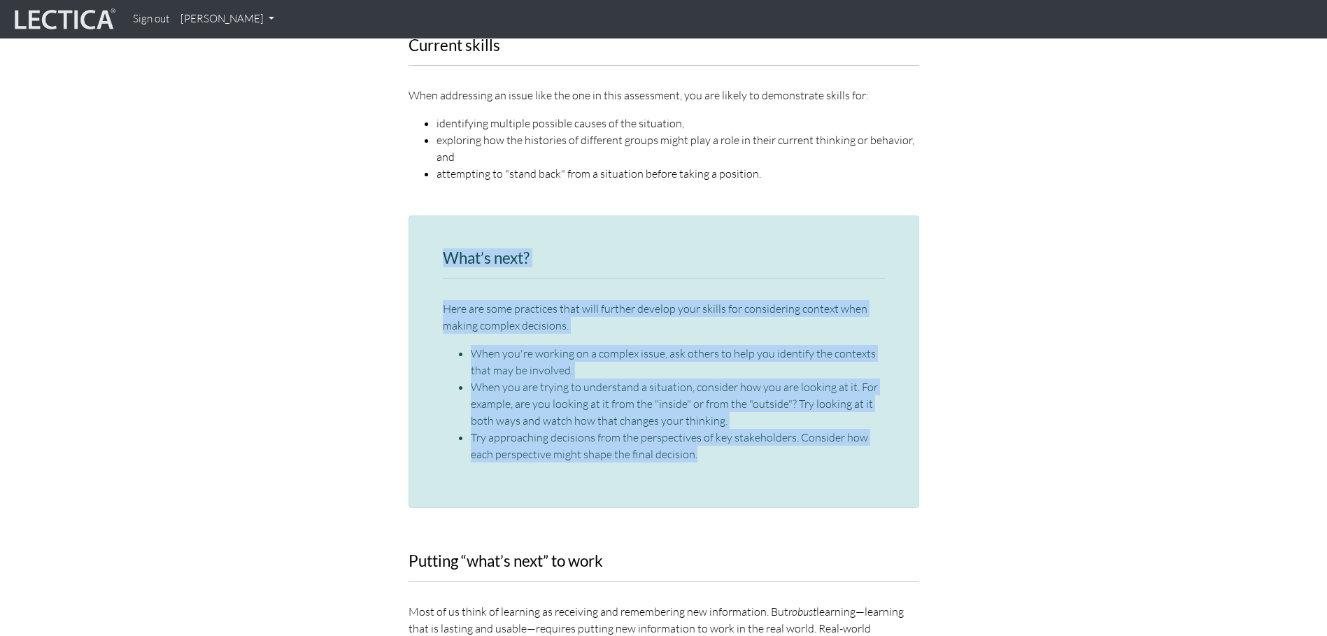
scroll to position [2029, 0]
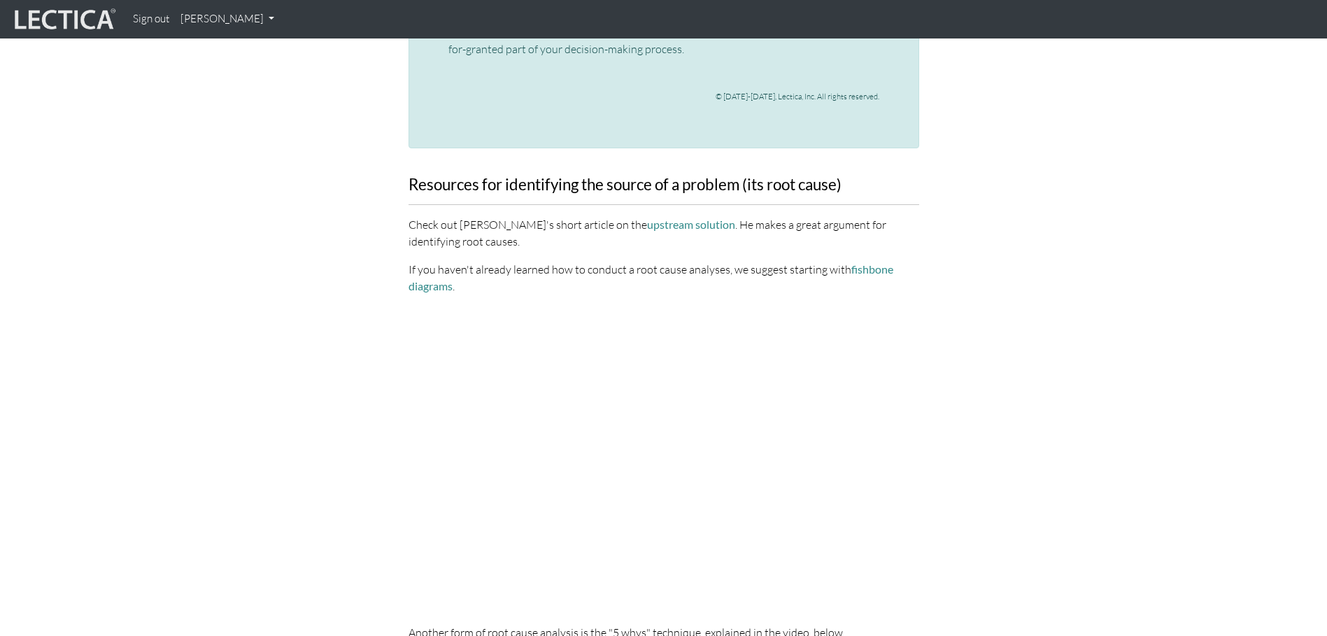
scroll to position [3779, 0]
